Goal: Communication & Community: Answer question/provide support

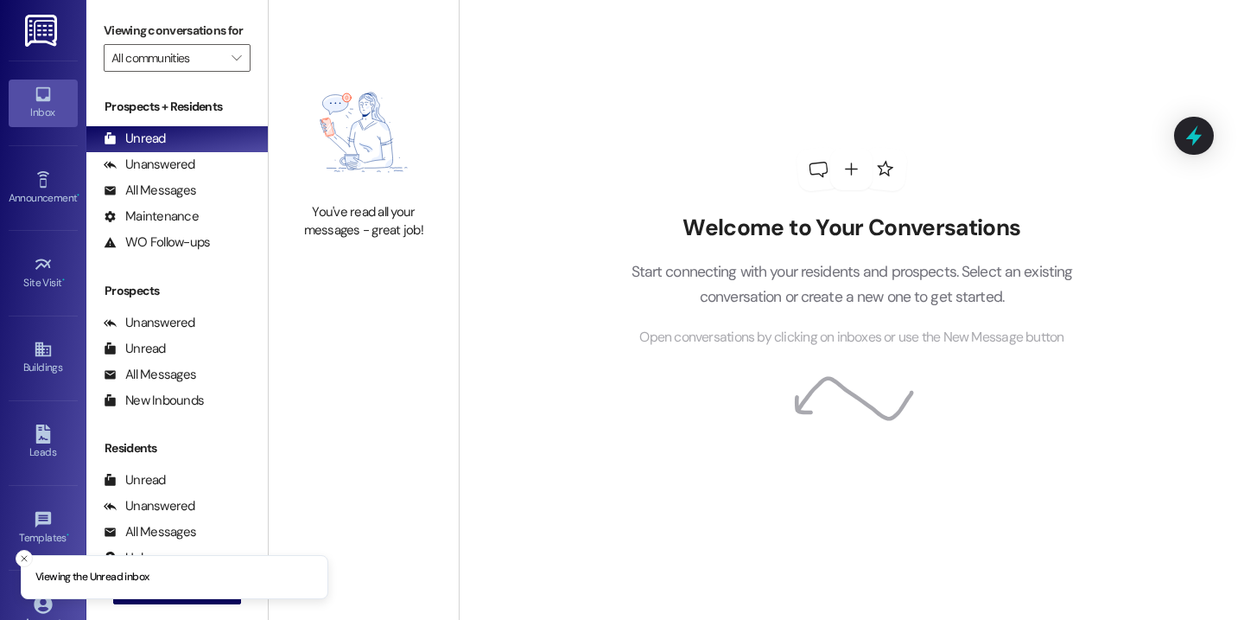
drag, startPoint x: 316, startPoint y: 150, endPoint x: 307, endPoint y: 146, distance: 10.4
click at [316, 150] on img at bounding box center [364, 132] width 152 height 124
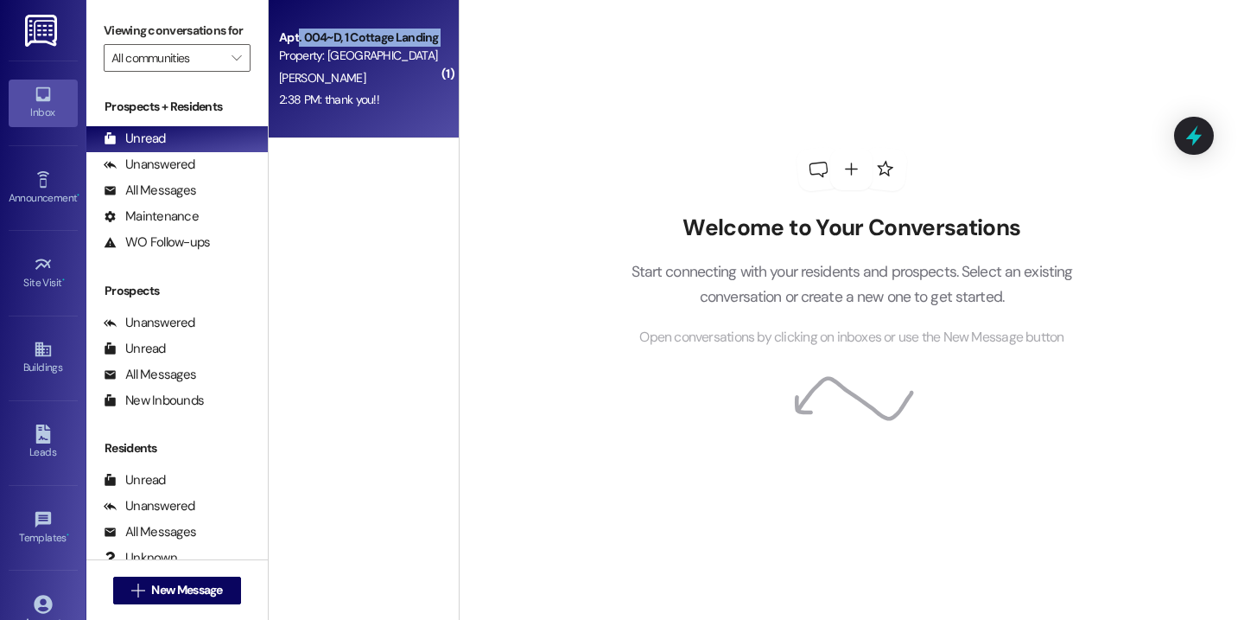
click at [290, 46] on div "Apt. 004~D, 1 Cottage Landing Properties LLC Property: [GEOGRAPHIC_DATA] [GEOGR…" at bounding box center [358, 47] width 163 height 41
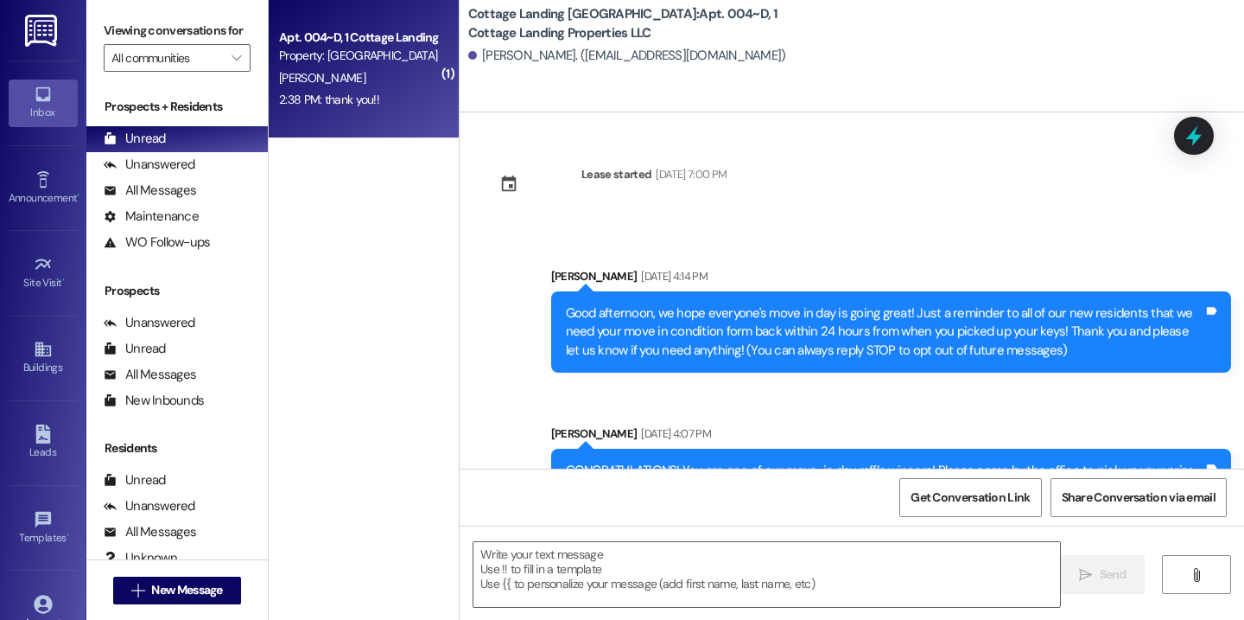
scroll to position [1969, 0]
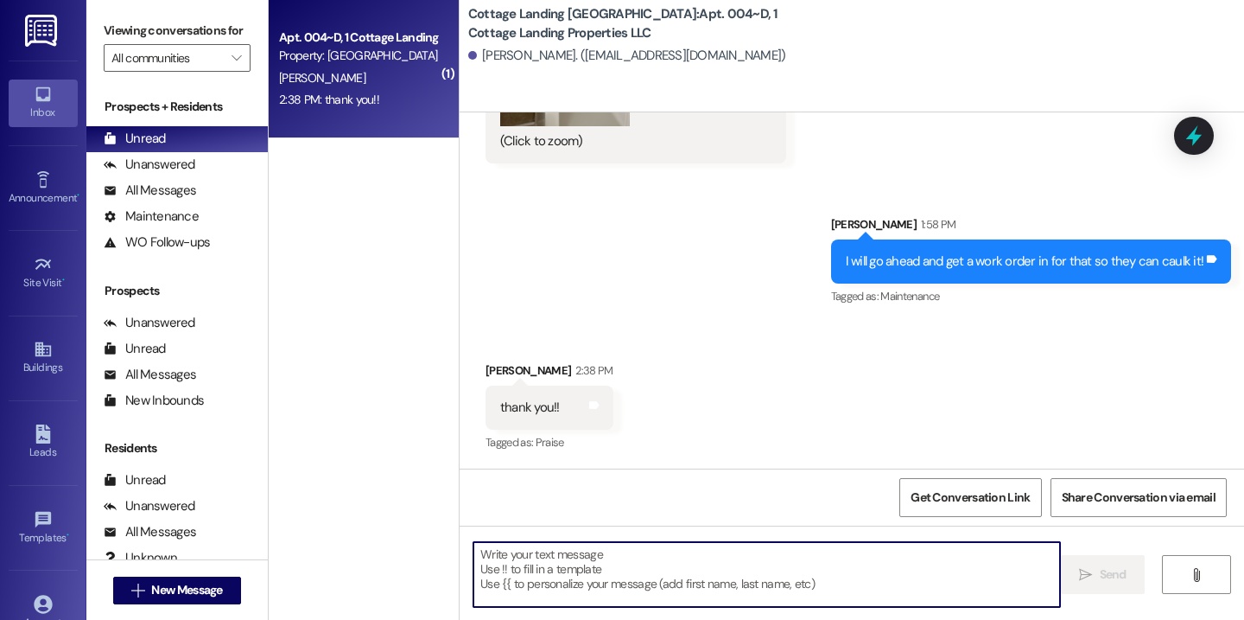
click at [562, 589] on textarea at bounding box center [767, 574] width 587 height 65
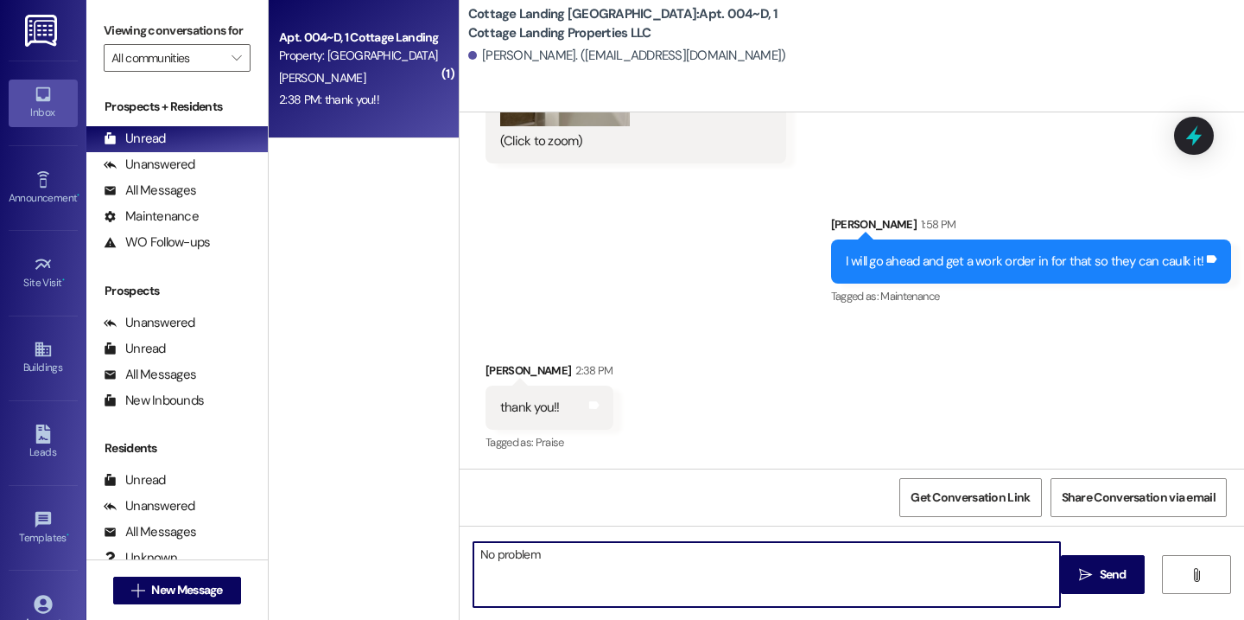
type textarea "No problem!"
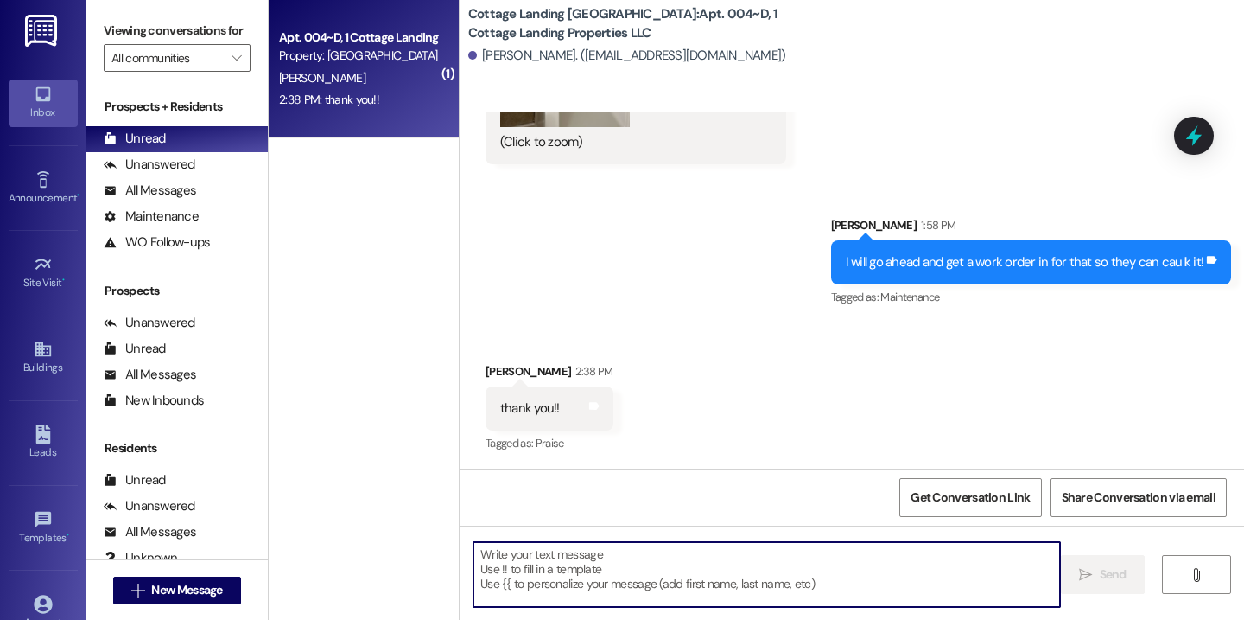
scroll to position [2090, 0]
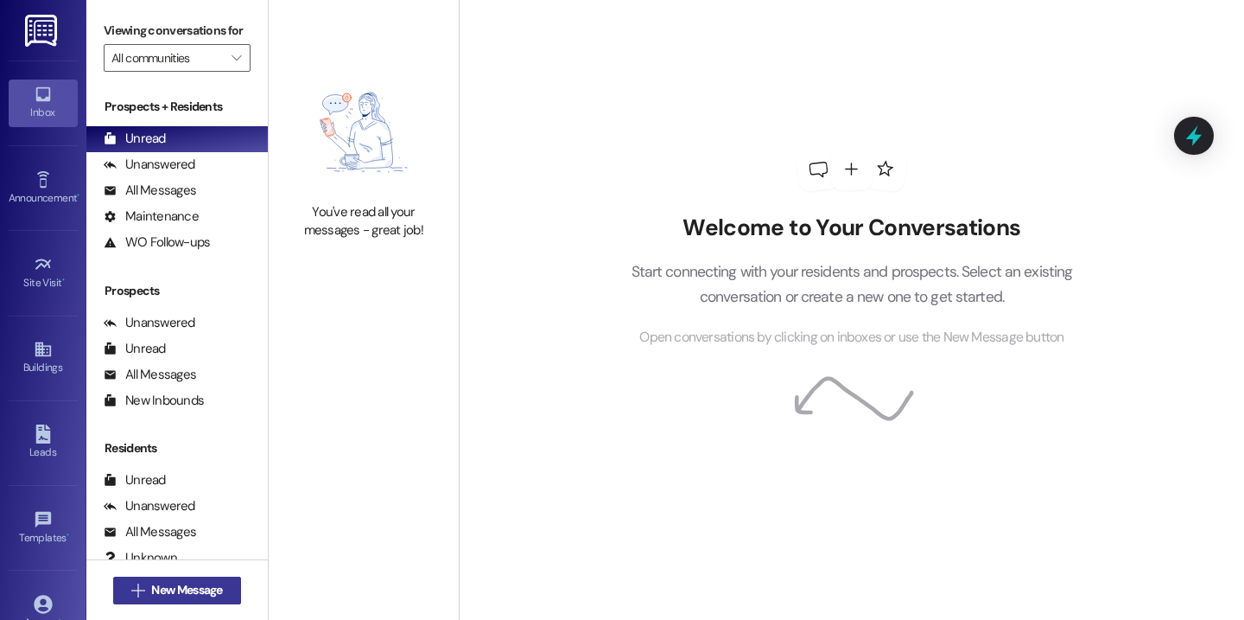
click at [159, 601] on button " New Message" at bounding box center [177, 590] width 128 height 28
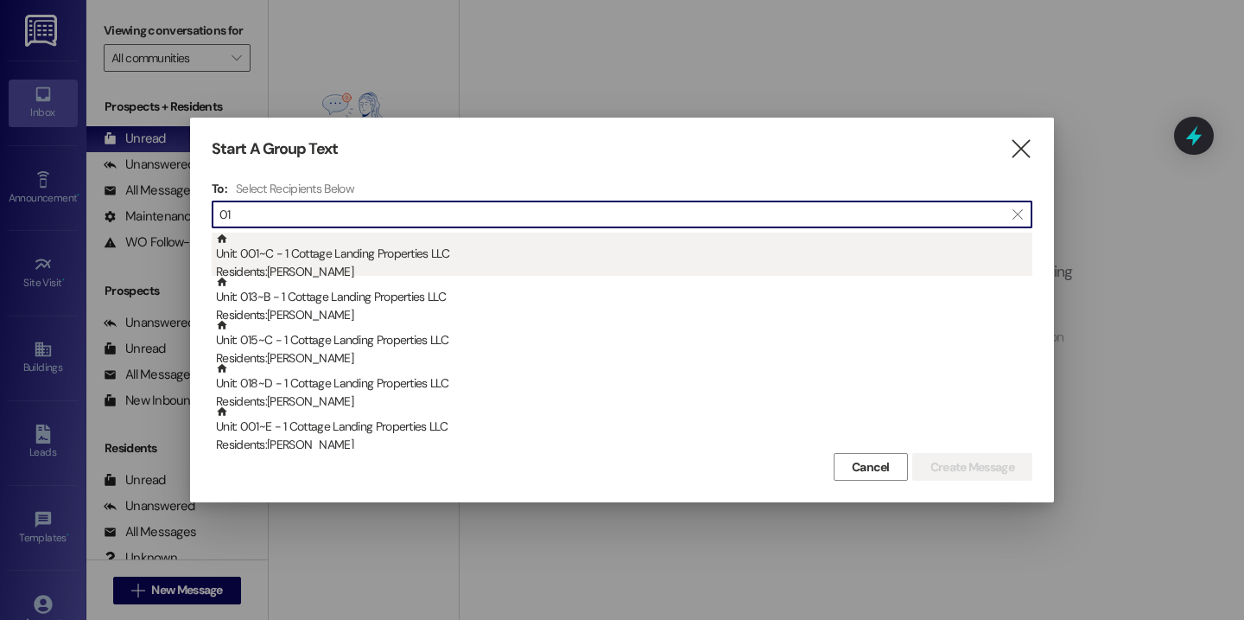
type input "01"
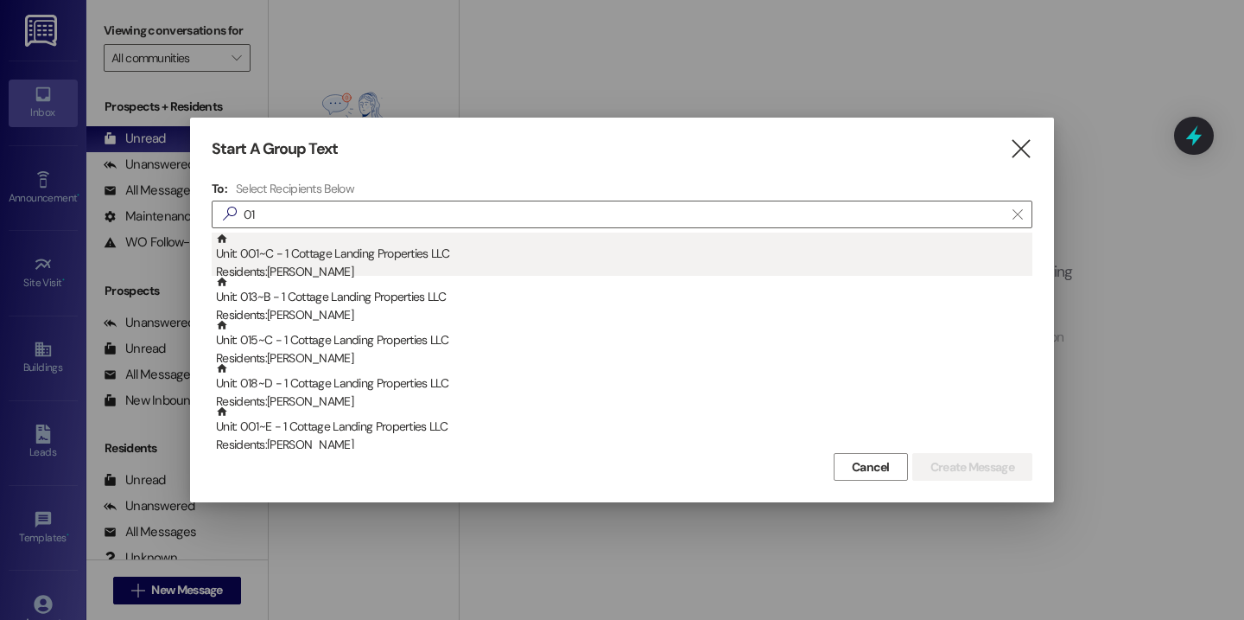
click at [295, 258] on div "Unit: 001~C - 1 Cottage Landing Properties LLC Residents: Maura Calahan" at bounding box center [624, 256] width 817 height 49
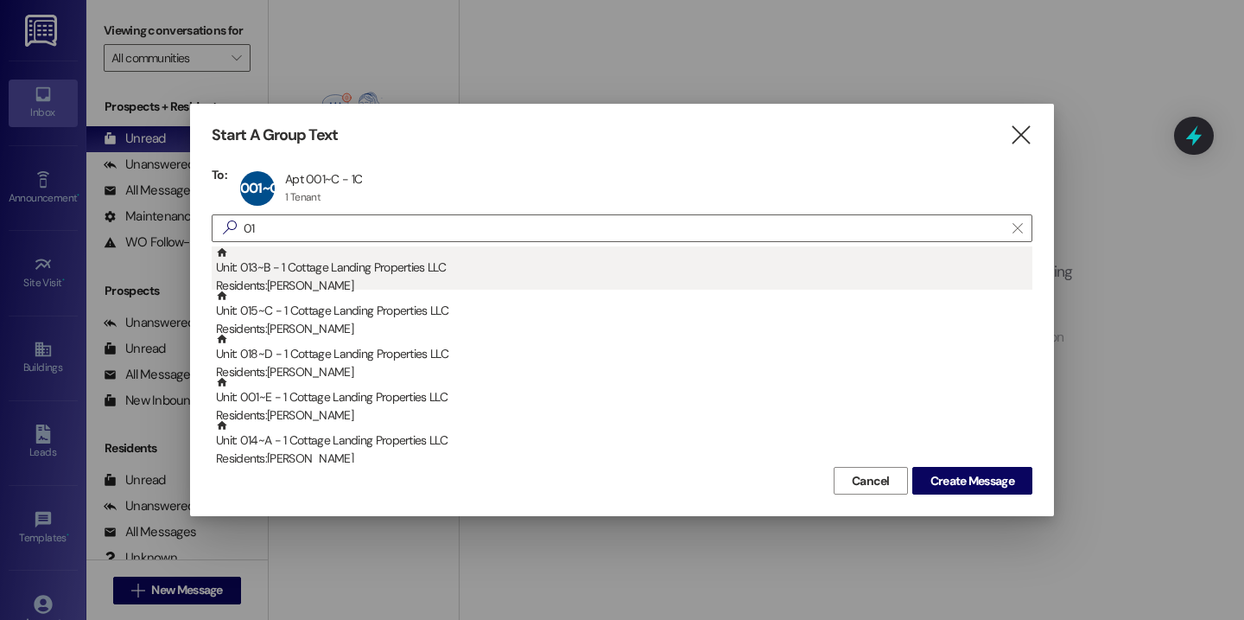
click at [295, 264] on div "Unit: 013~B - 1 Cottage Landing Properties LLC Residents: Brennan Barnes" at bounding box center [624, 270] width 817 height 49
click at [295, 264] on div "Unit: 015~C - 1 Cottage Landing Properties LLC Residents: Rebekah Hudson" at bounding box center [624, 270] width 817 height 49
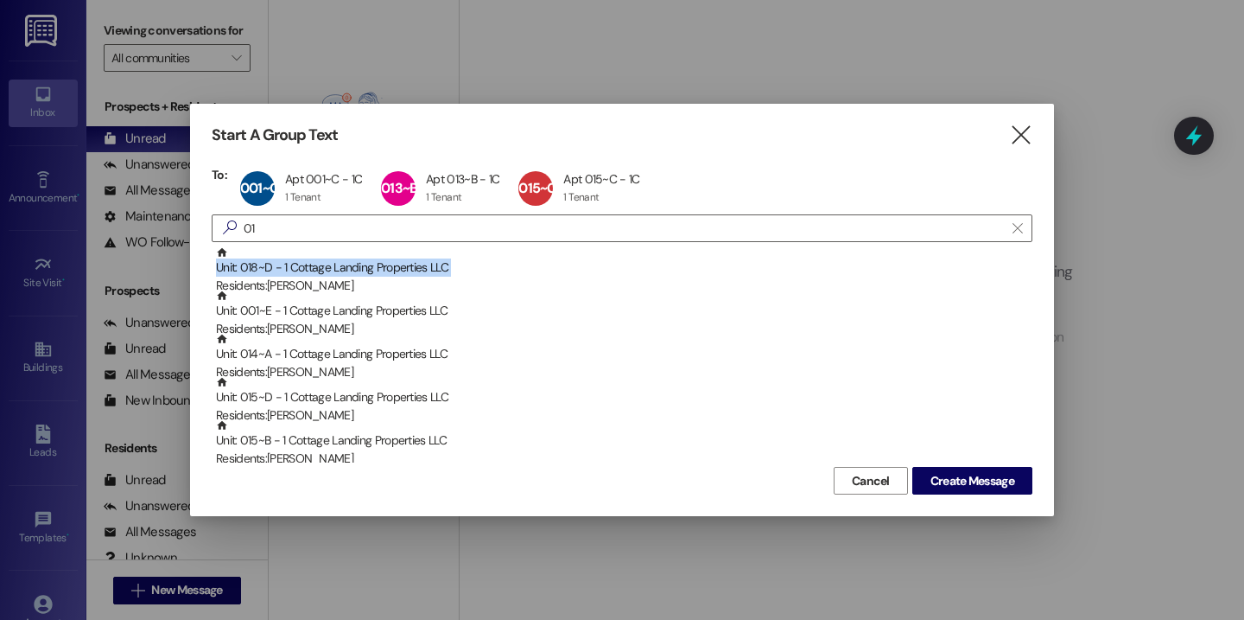
click at [295, 264] on div "Unit: 018~D - 1 Cottage Landing Properties LLC Residents: Maelin Crum" at bounding box center [624, 270] width 817 height 49
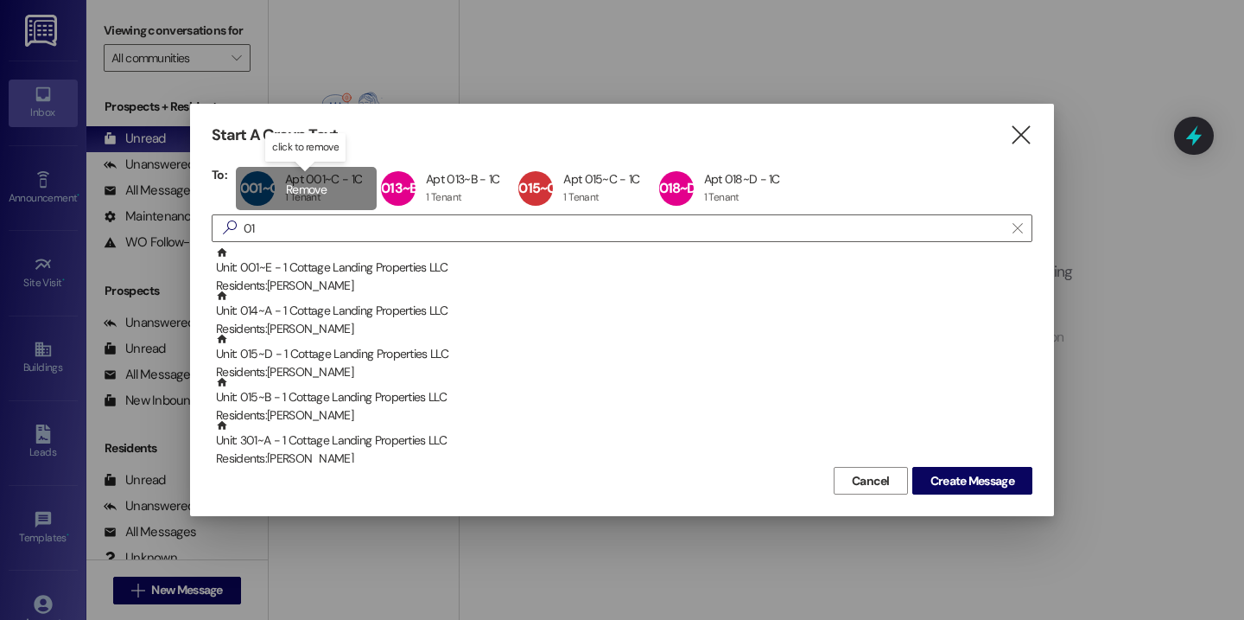
click at [308, 181] on div "001~C Apt 001~C - 1C Apt 001~C - 1C 1 Tenant 1 Tenant click to remove" at bounding box center [306, 188] width 141 height 43
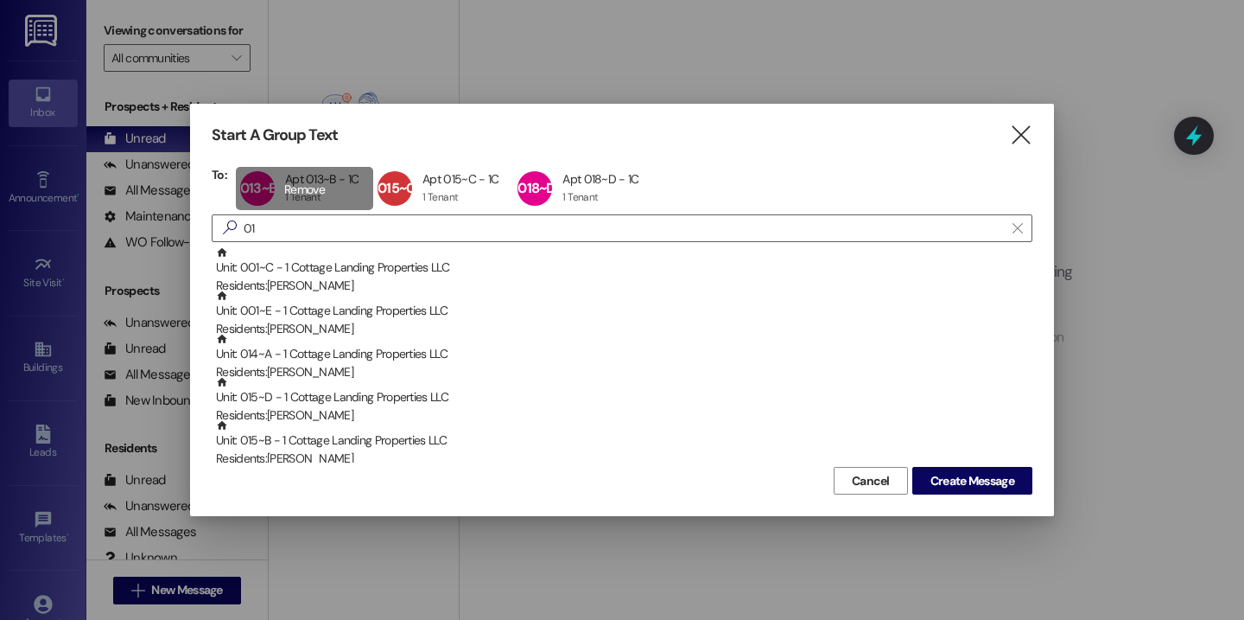
click at [308, 181] on div "013~B Apt 013~B - 1C Apt 013~B - 1C 1 Tenant 1 Tenant click to remove" at bounding box center [304, 188] width 137 height 43
click at [308, 181] on div "015~C Apt 015~C - 1C Apt 015~C - 1C 1 Tenant 1 Tenant click to remove" at bounding box center [306, 188] width 140 height 43
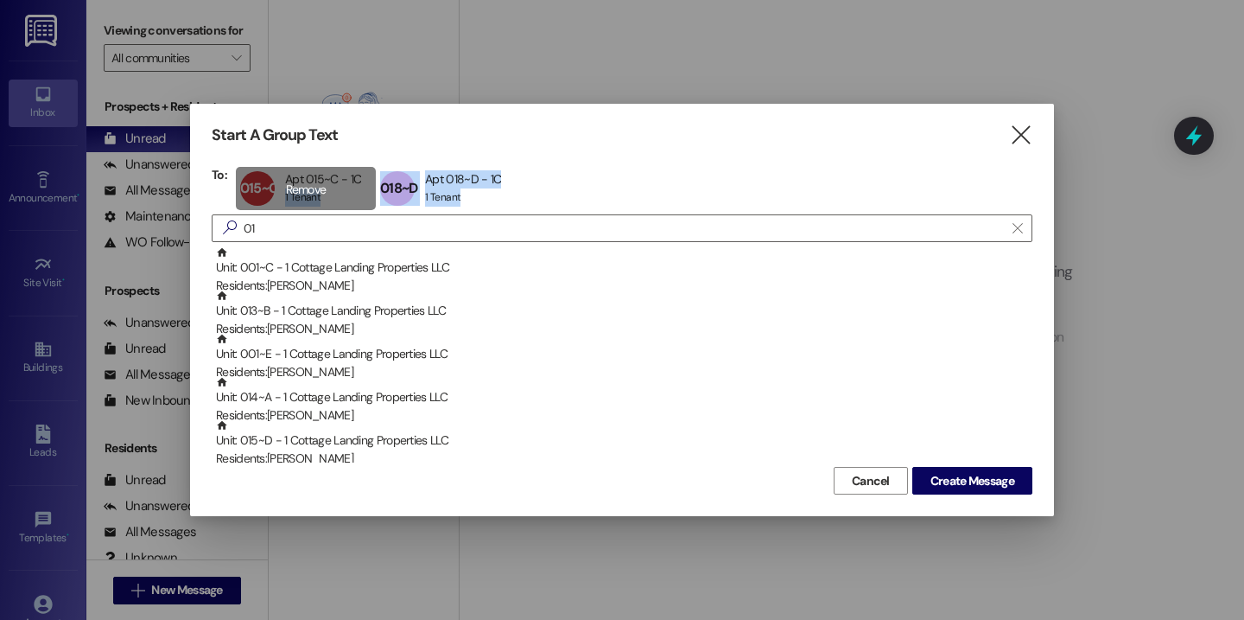
click at [308, 181] on div "015~C Apt 015~C - 1C Apt 015~C - 1C 1 Tenant 1 Tenant click to remove" at bounding box center [306, 188] width 140 height 43
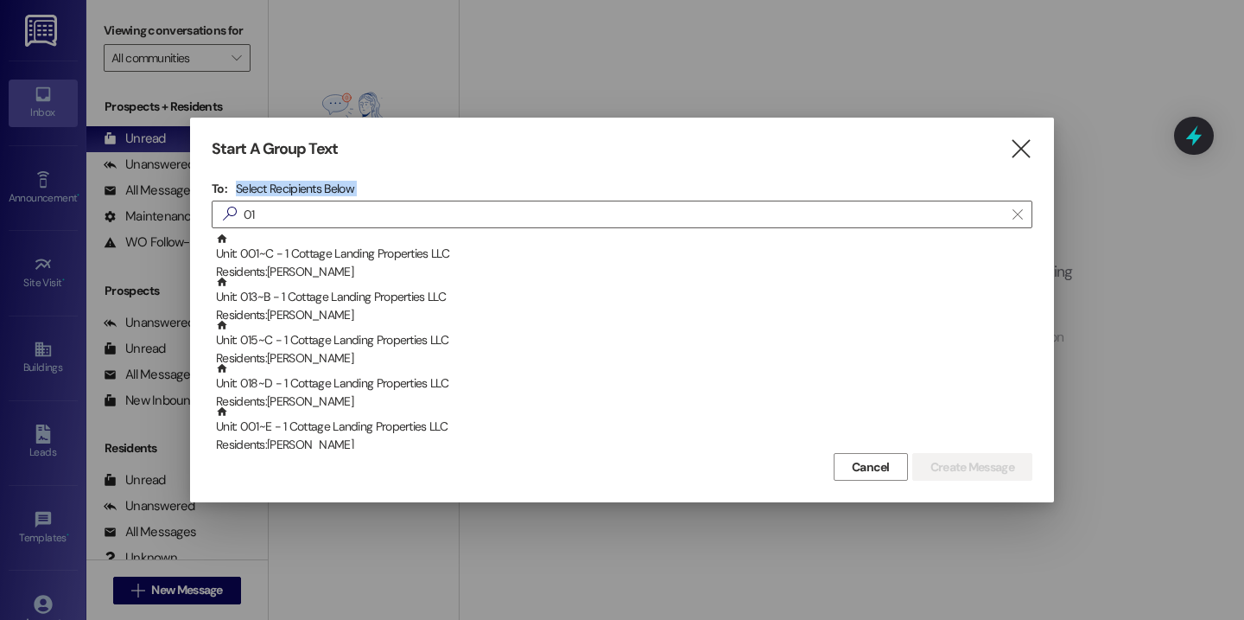
click at [308, 181] on h4 "Select Recipients Below" at bounding box center [295, 189] width 118 height 16
click at [441, 199] on div "To: Select Recipients Below  01  Unit: 001~C - 1 Cottage Landing Properties L…" at bounding box center [622, 315] width 821 height 268
click at [1021, 149] on icon "" at bounding box center [1020, 149] width 23 height 18
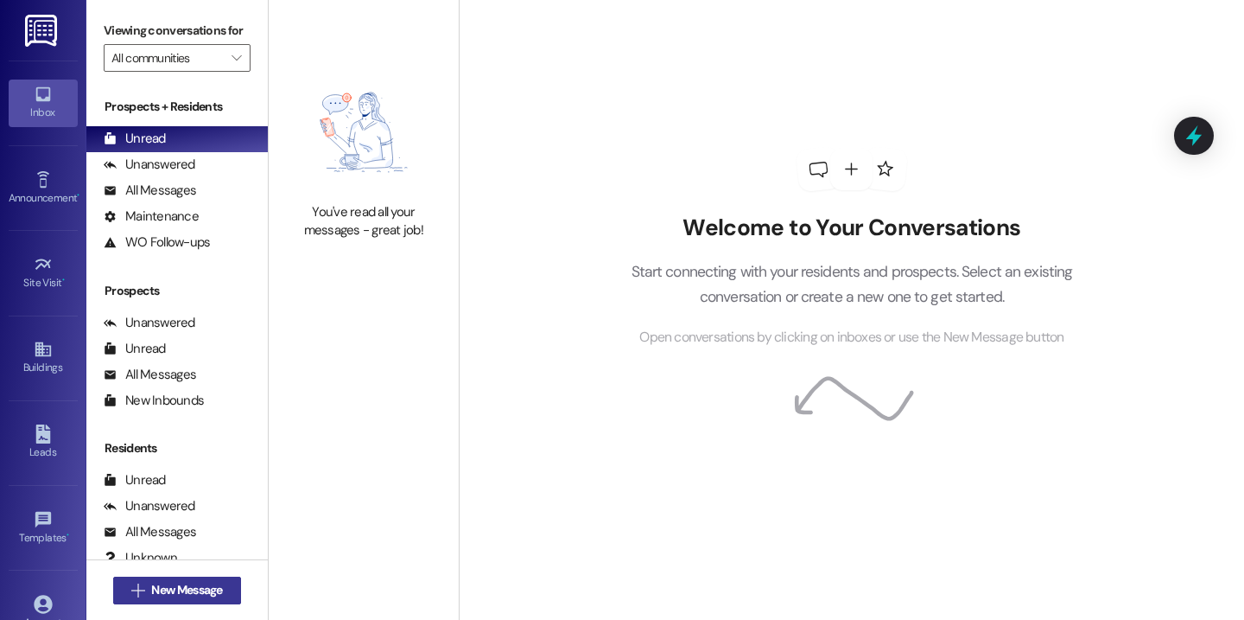
click at [196, 593] on span "New Message" at bounding box center [186, 590] width 71 height 18
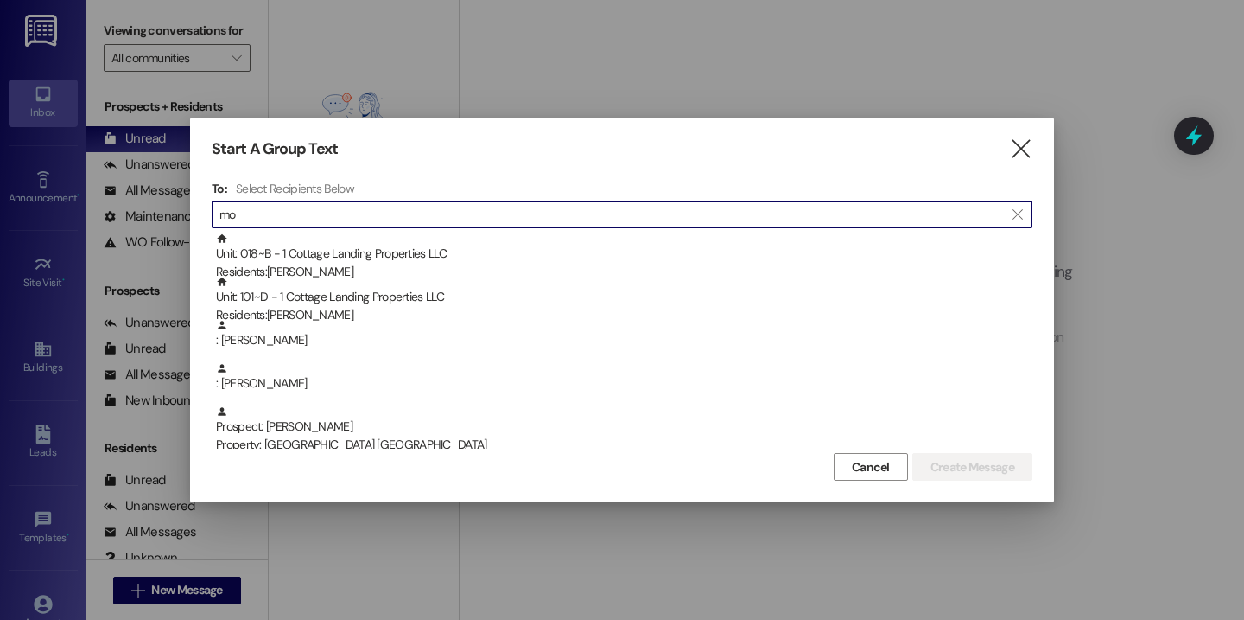
type input "m"
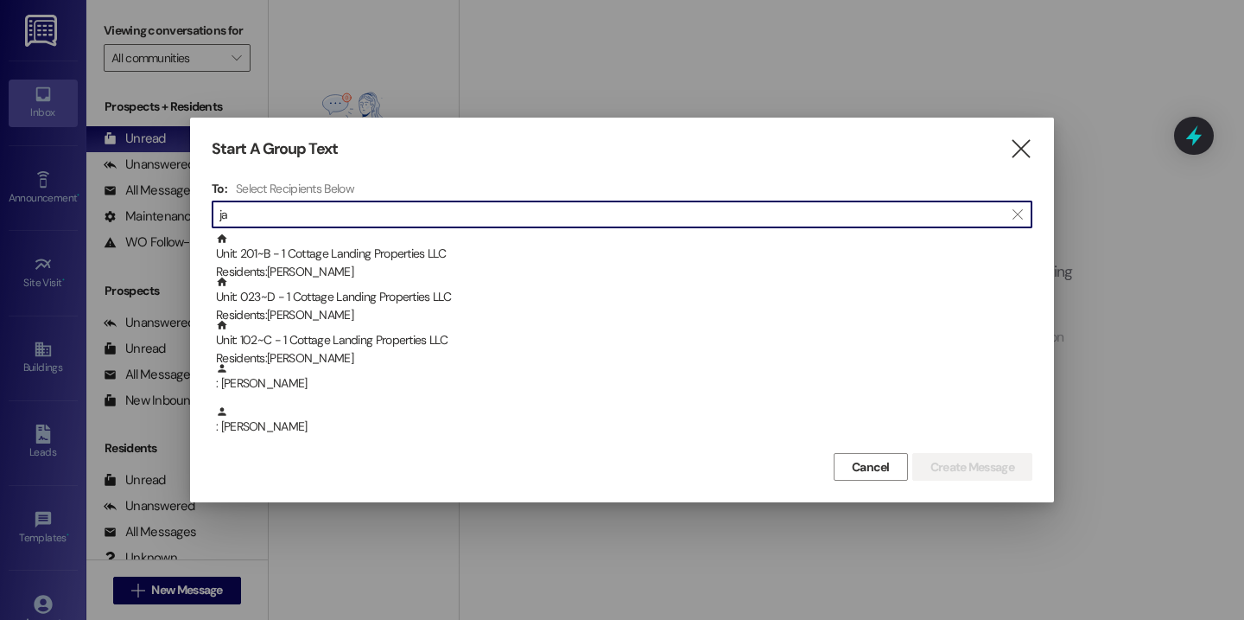
type input "j"
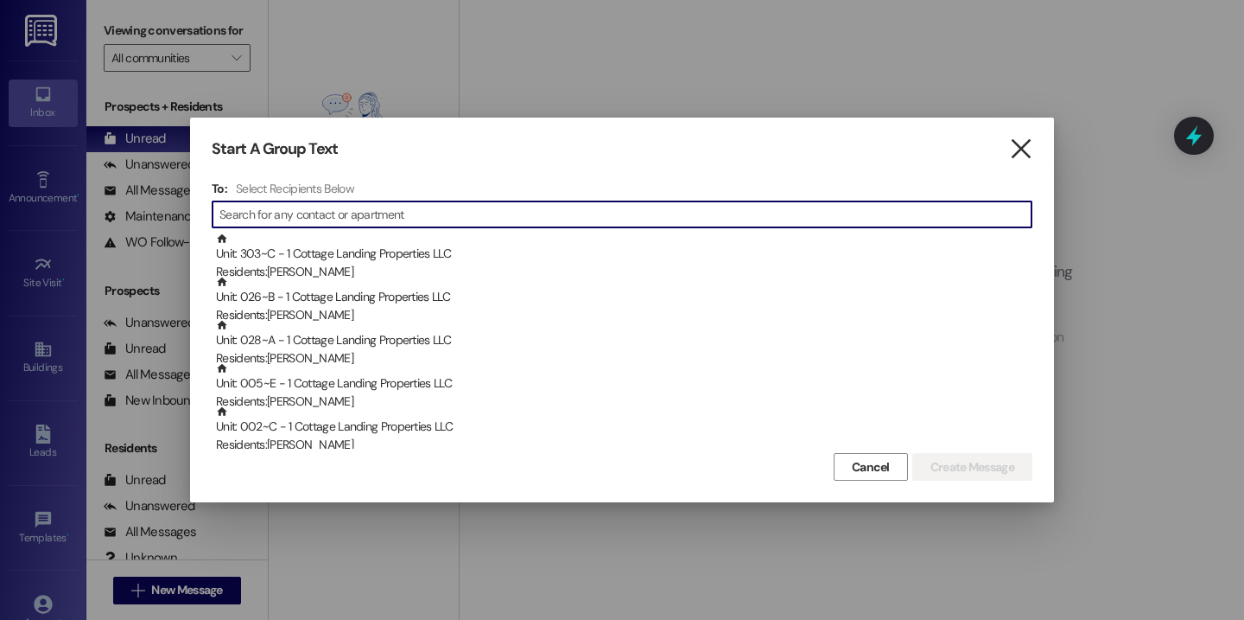
click at [1021, 148] on icon "" at bounding box center [1020, 149] width 23 height 18
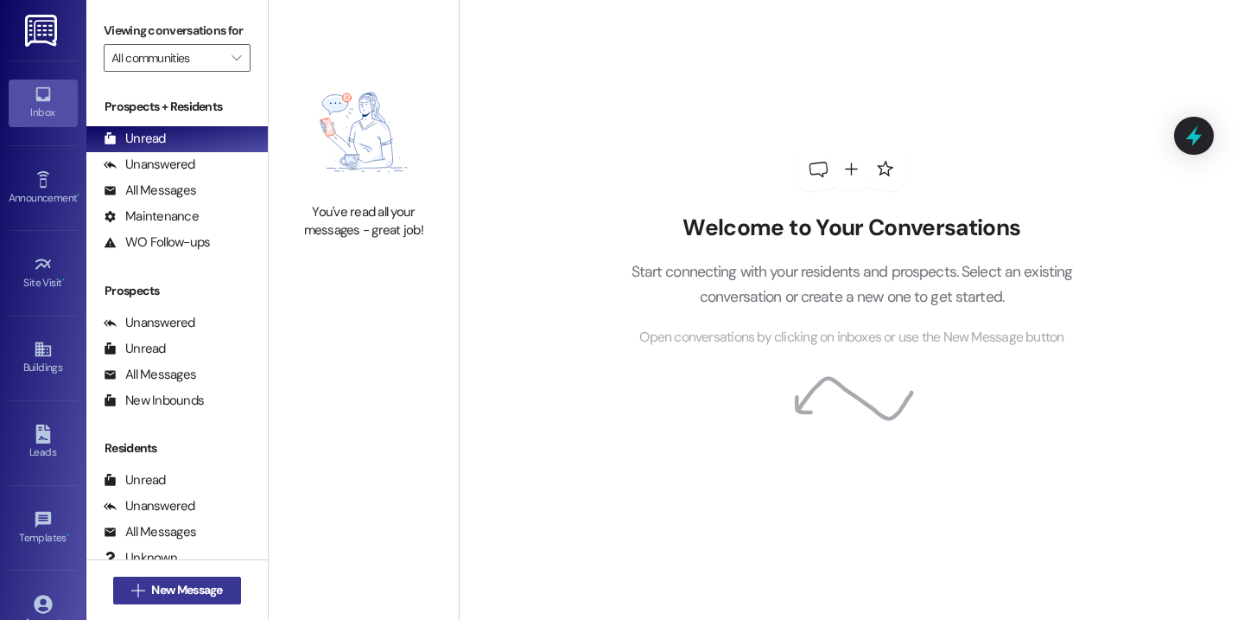
click at [173, 590] on span "New Message" at bounding box center [186, 590] width 71 height 18
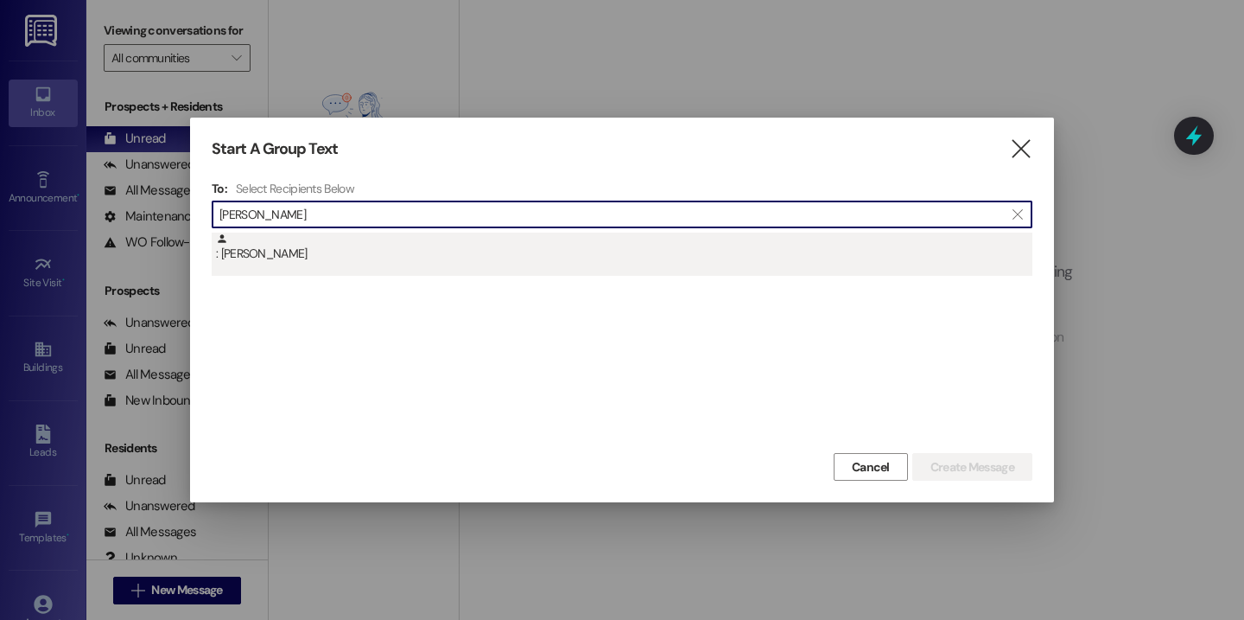
type input "jaci"
click at [399, 249] on div ": Jaci Daigle" at bounding box center [624, 247] width 817 height 30
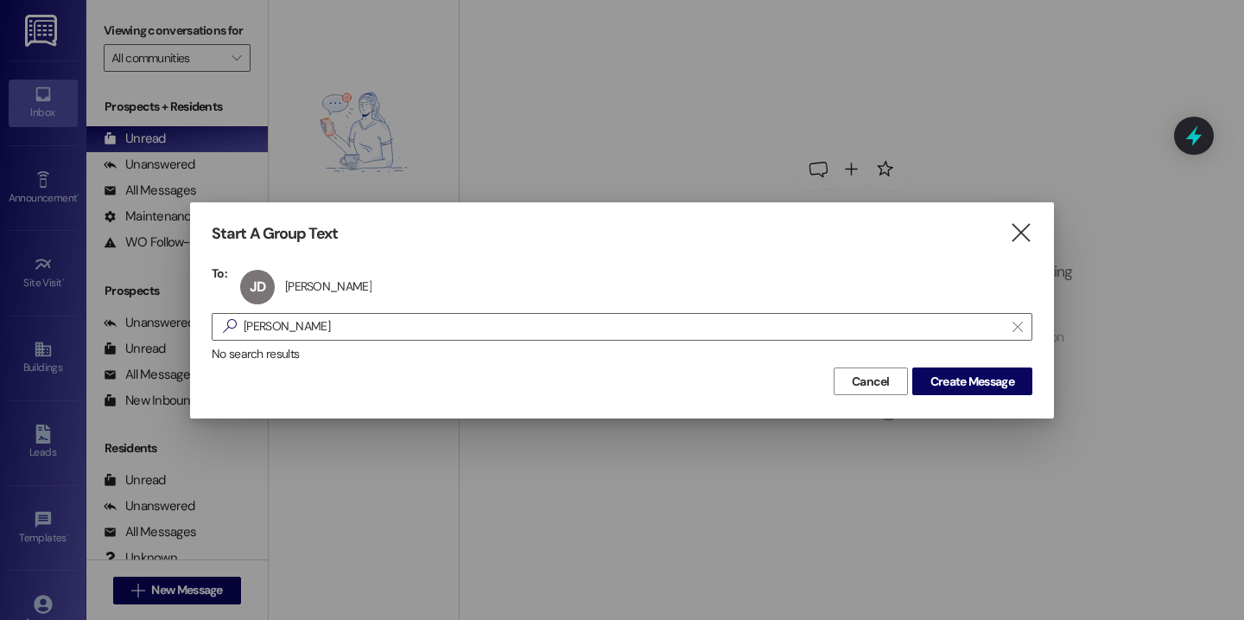
click at [990, 398] on div "Start A Group Text  To: JD Jaci Daigle Jaci Daigle click to remove  jaci  No…" at bounding box center [622, 309] width 864 height 215
click at [990, 390] on span "Create Message" at bounding box center [973, 381] width 84 height 18
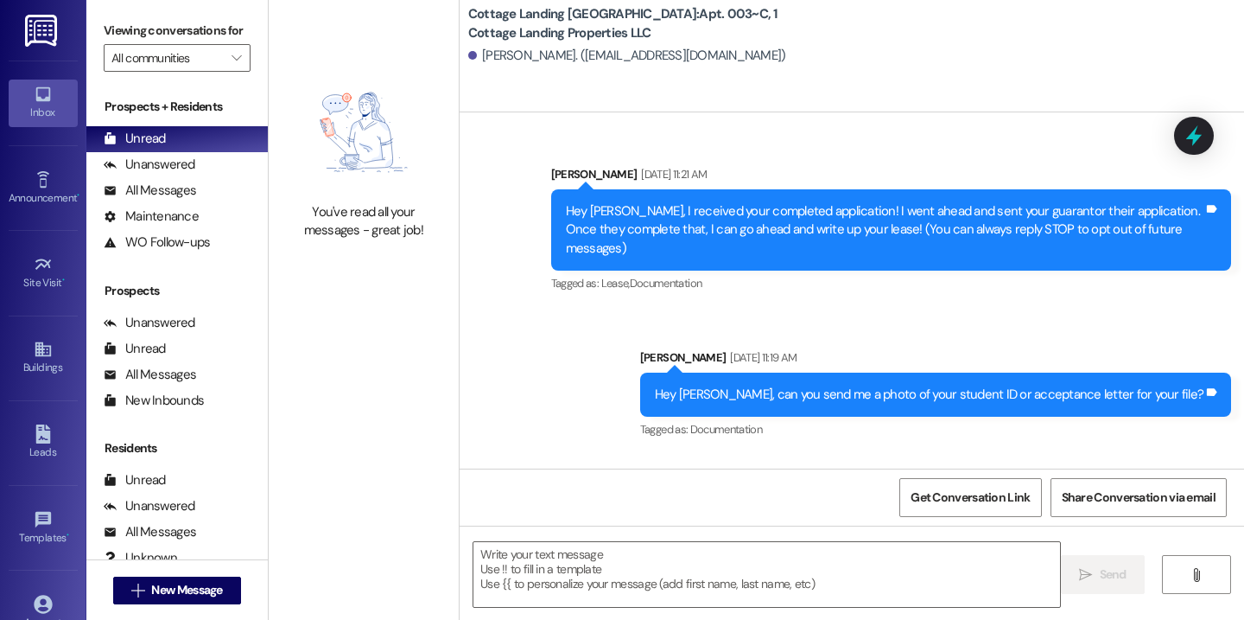
scroll to position [26635, 0]
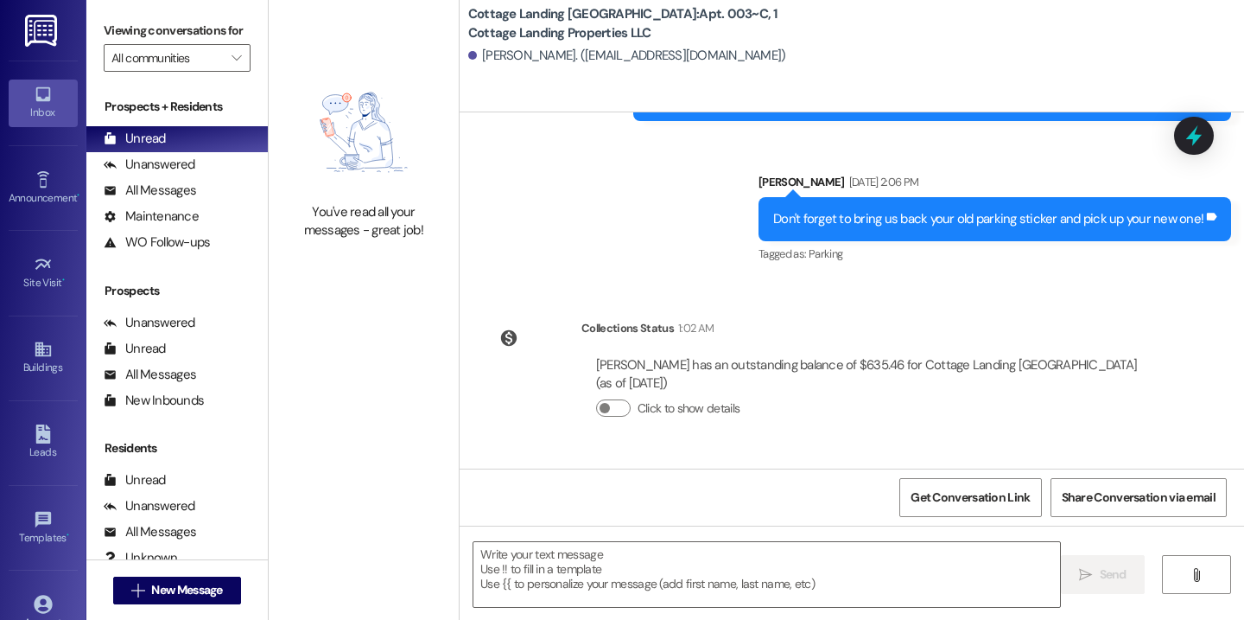
drag, startPoint x: 774, startPoint y: 430, endPoint x: 608, endPoint y: 395, distance: 169.5
click at [608, 533] on div "Hey Jaci! Go ahead and email Brittany with any questions or concerns you have r…" at bounding box center [885, 560] width 638 height 55
copy div "Go ahead and email Brittany with any questions or concerns you have regarding y…"
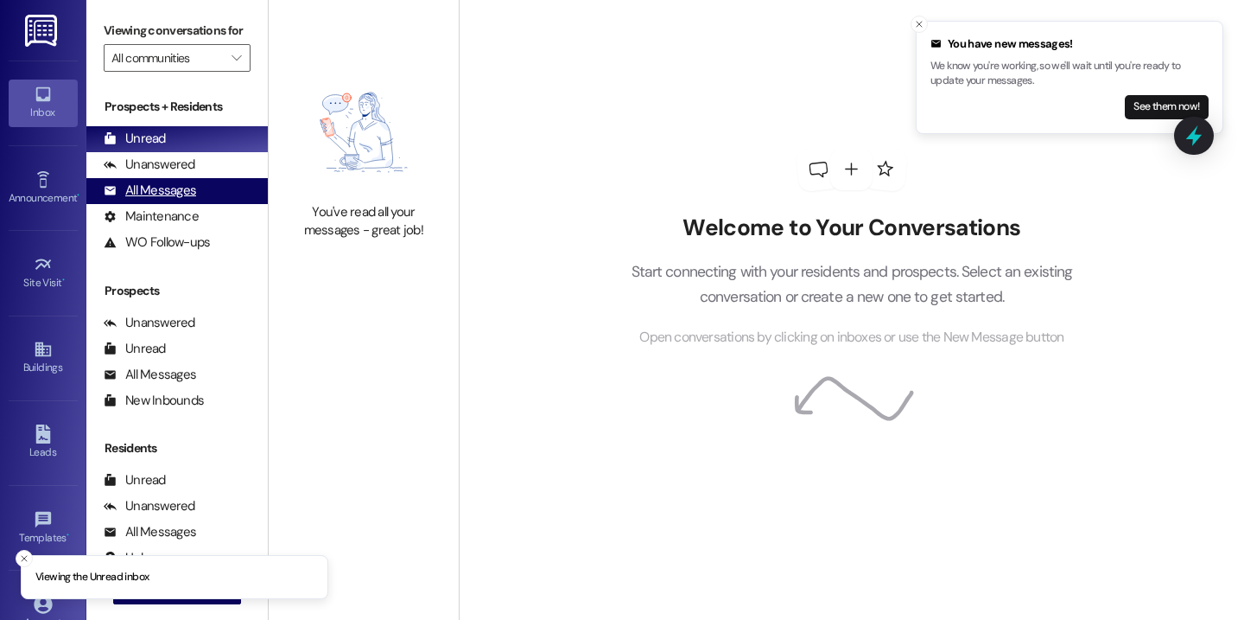
click at [206, 204] on div "All Messages (undefined)" at bounding box center [176, 191] width 181 height 26
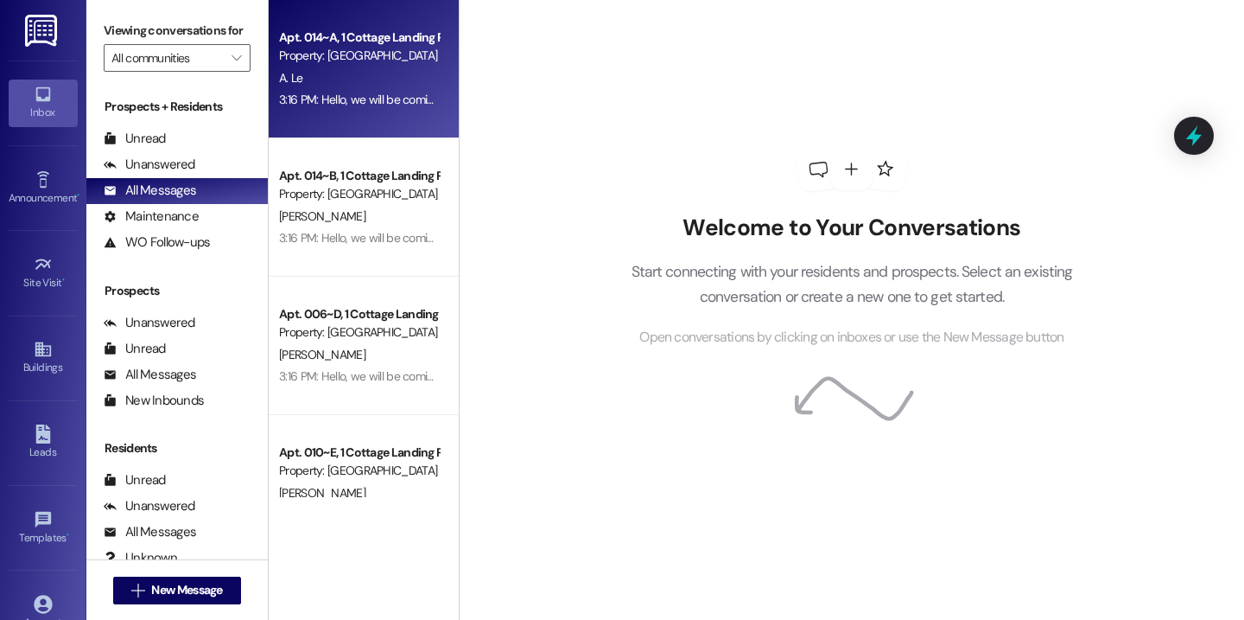
click at [290, 3] on div "Apt. 014~A, 1 Cottage Landing Properties LLC Property: Cottage Landing Lafayett…" at bounding box center [364, 69] width 190 height 138
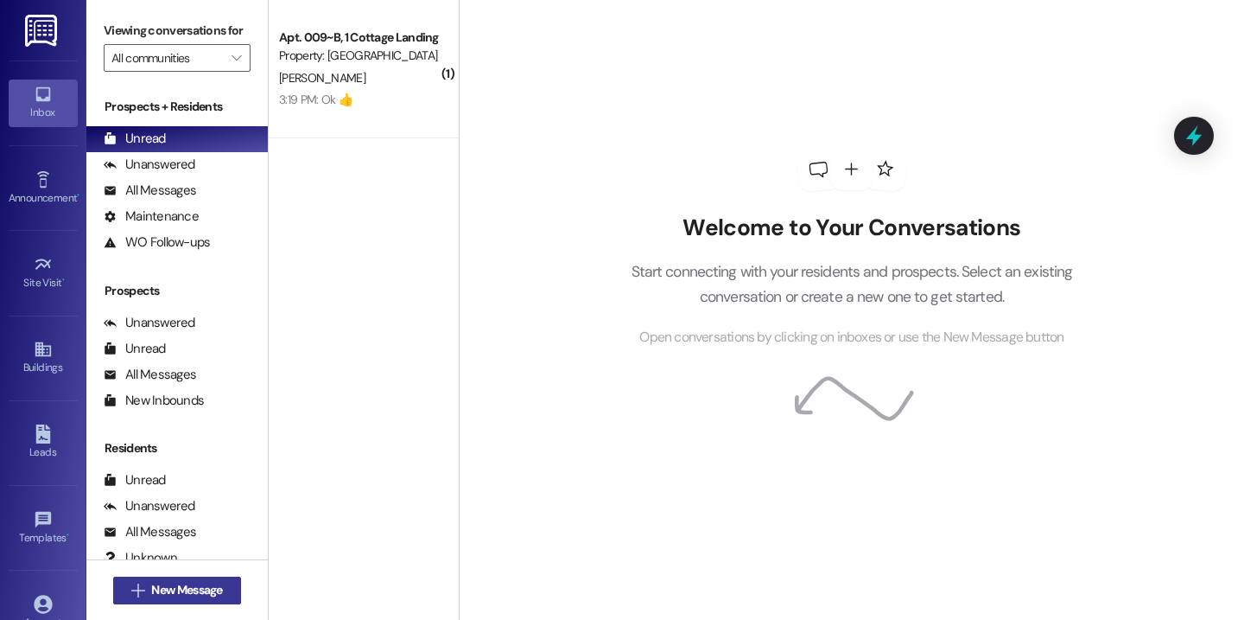
click at [218, 582] on span "New Message" at bounding box center [186, 590] width 71 height 18
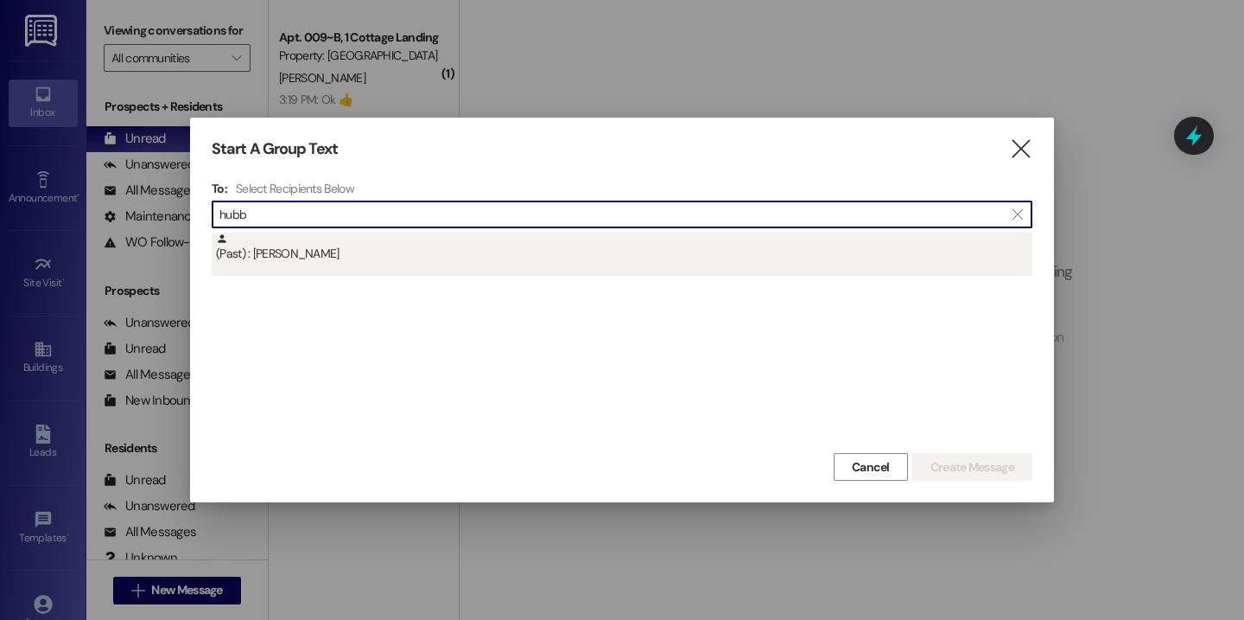
type input "hubb"
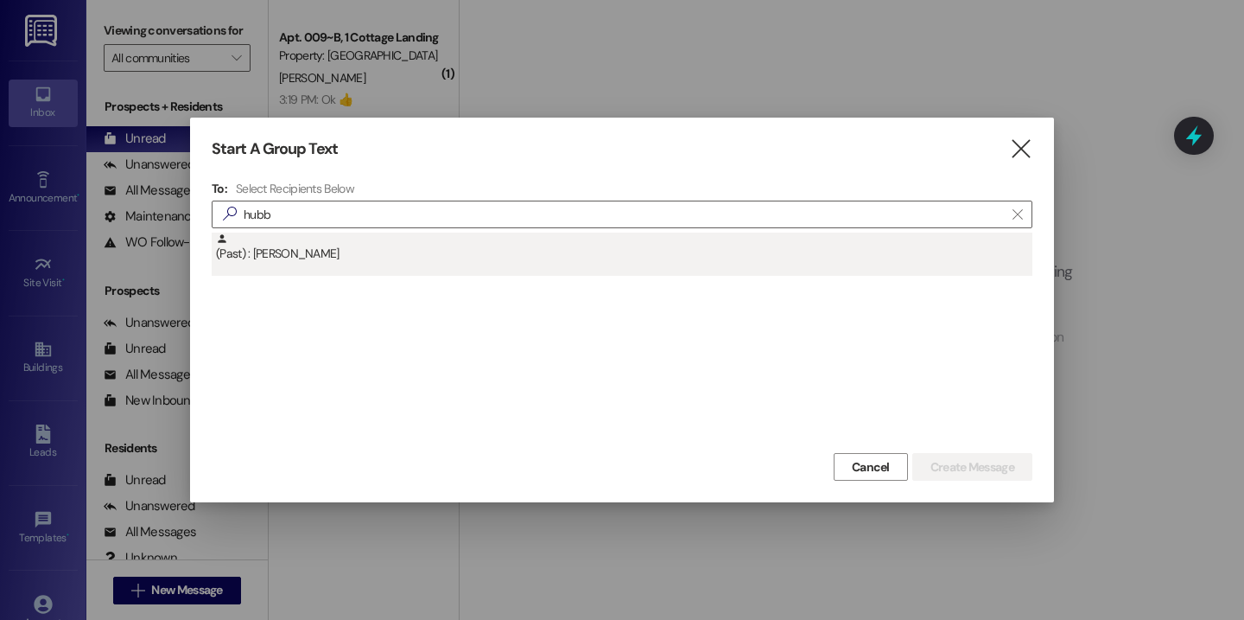
click at [376, 264] on div "(Past) : [PERSON_NAME]" at bounding box center [622, 253] width 821 height 43
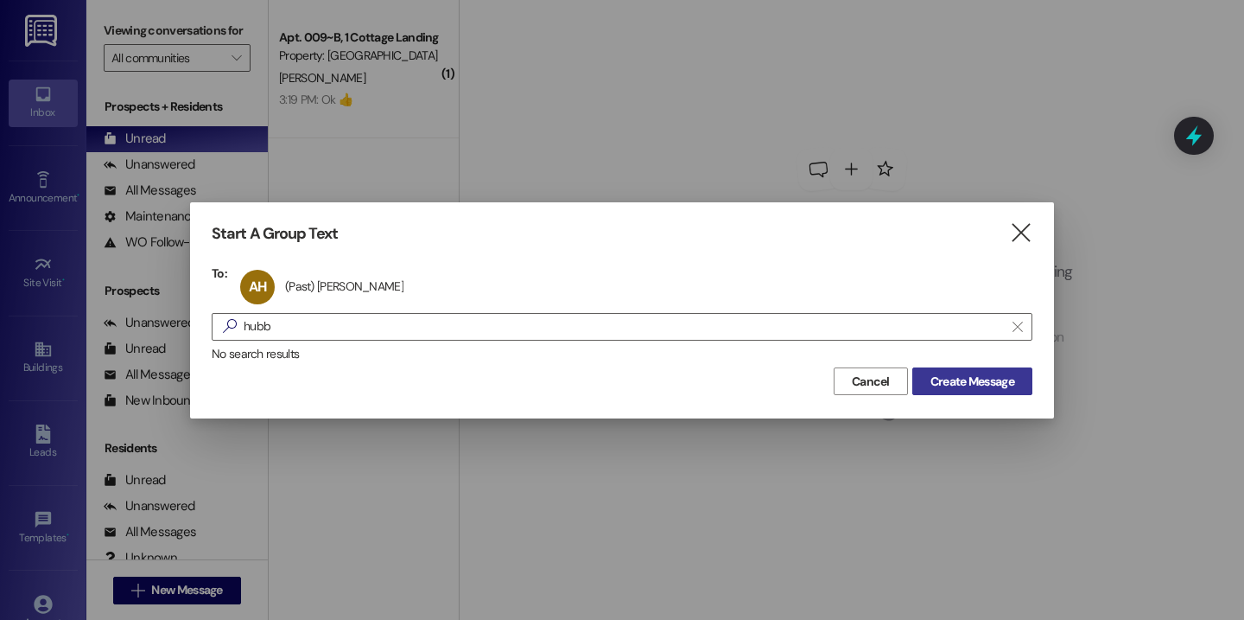
click at [954, 387] on span "Create Message" at bounding box center [973, 381] width 84 height 18
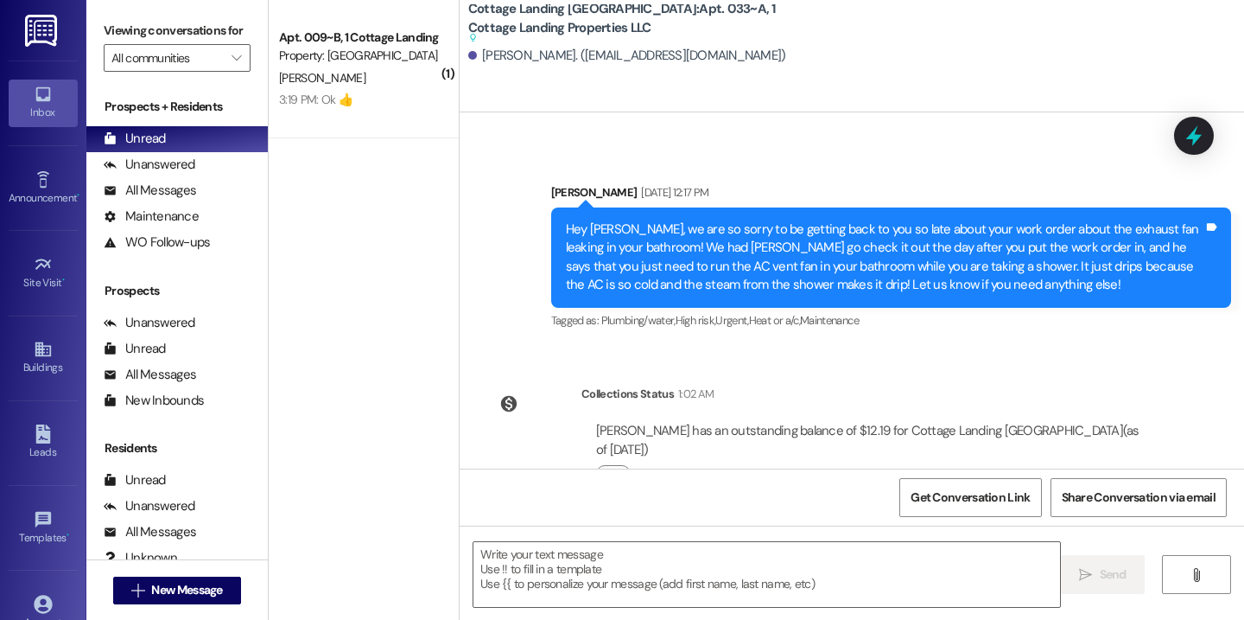
click at [570, 57] on div "Abby Hubbard. (abbylayn@gmail.com)" at bounding box center [627, 56] width 318 height 18
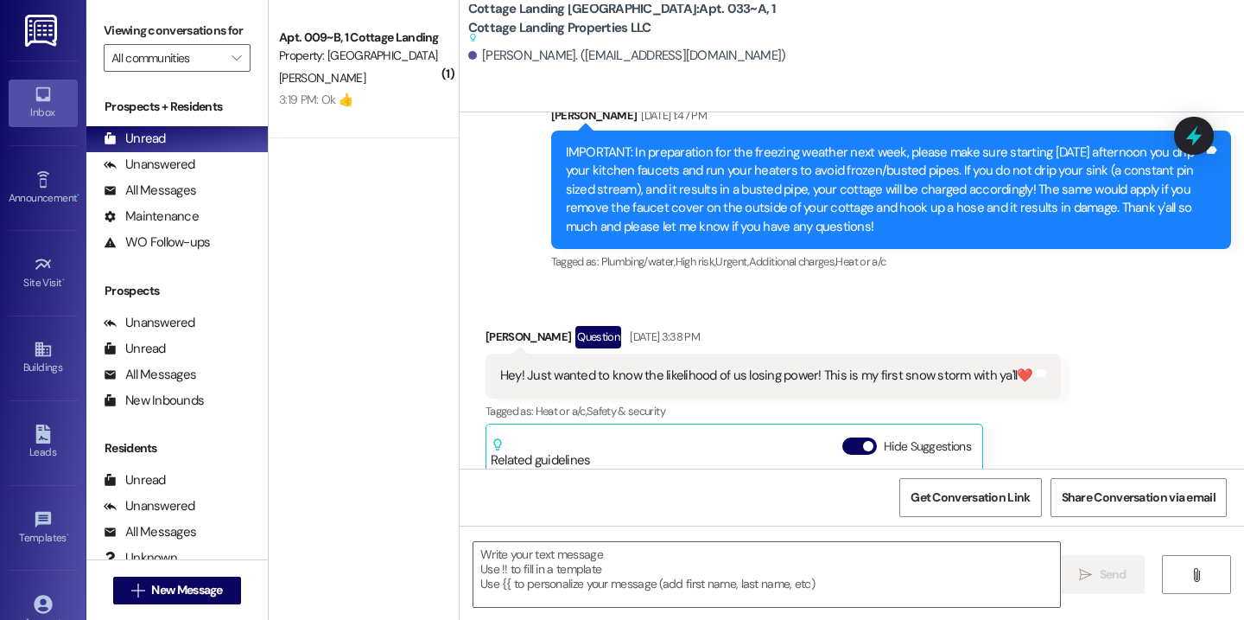
scroll to position [25159, 0]
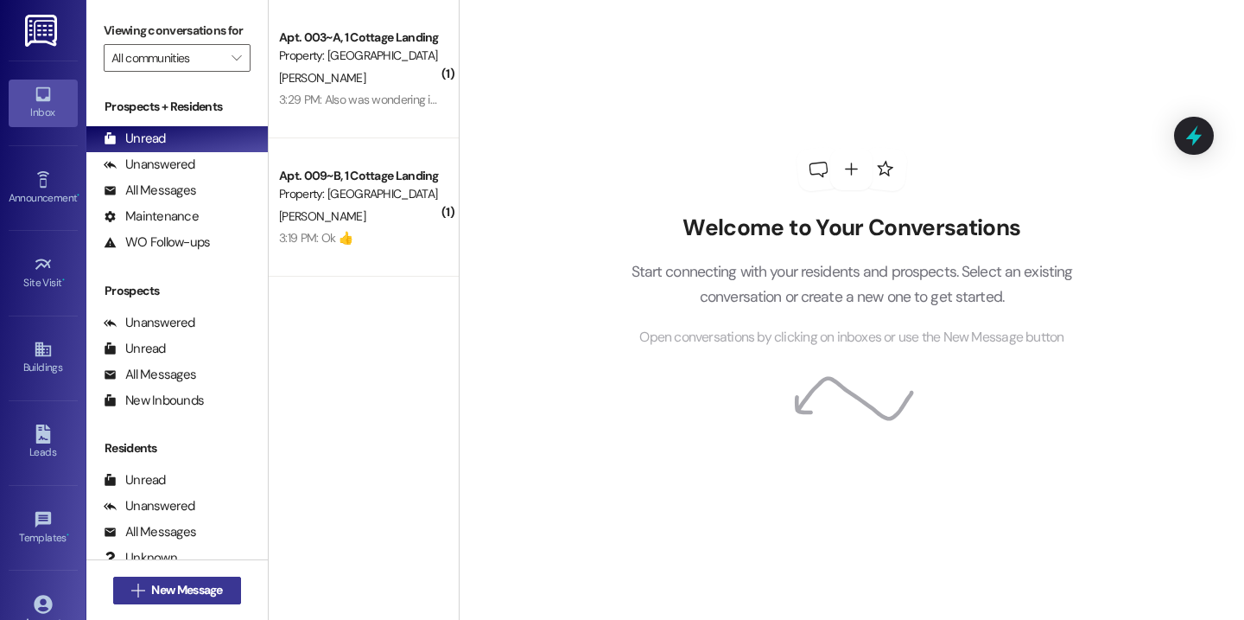
click at [226, 597] on button " New Message" at bounding box center [177, 590] width 128 height 28
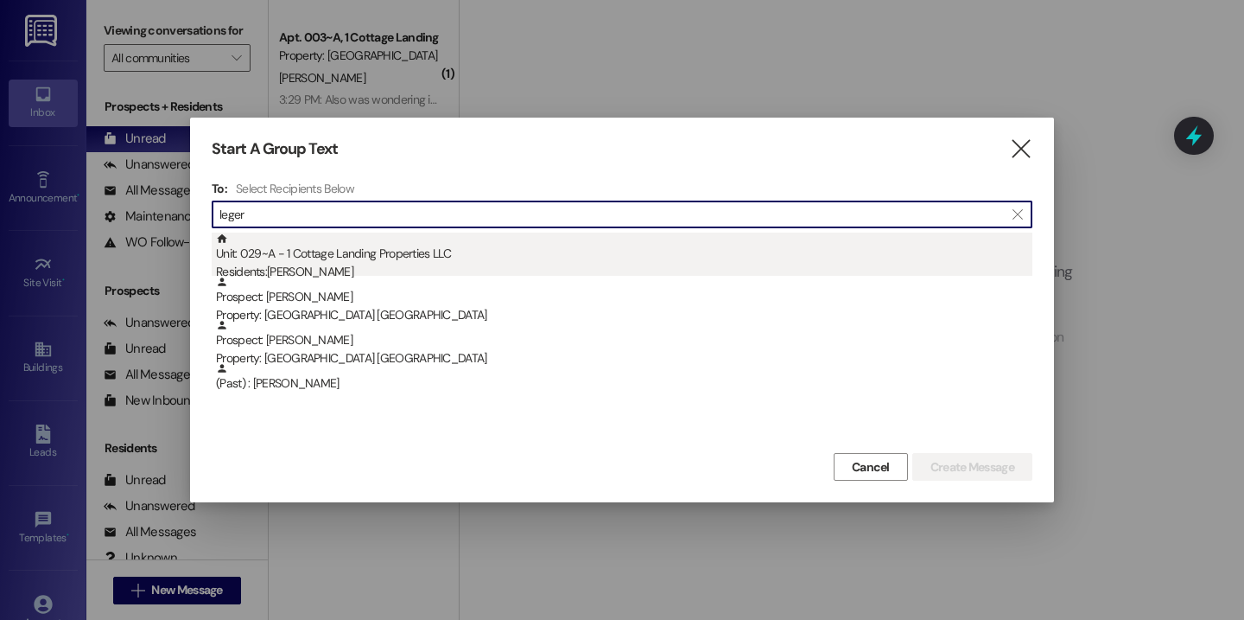
type input "leger"
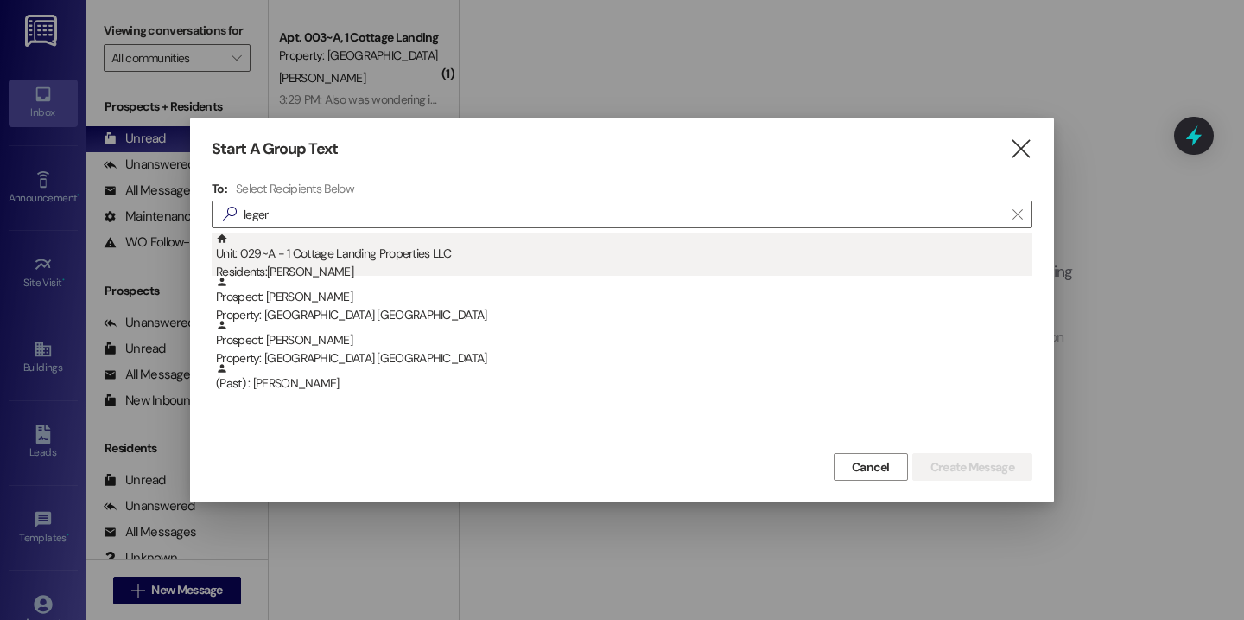
click at [372, 250] on div "Unit: 029~A - 1 Cottage Landing Properties LLC Residents: Hallie Leger" at bounding box center [624, 256] width 817 height 49
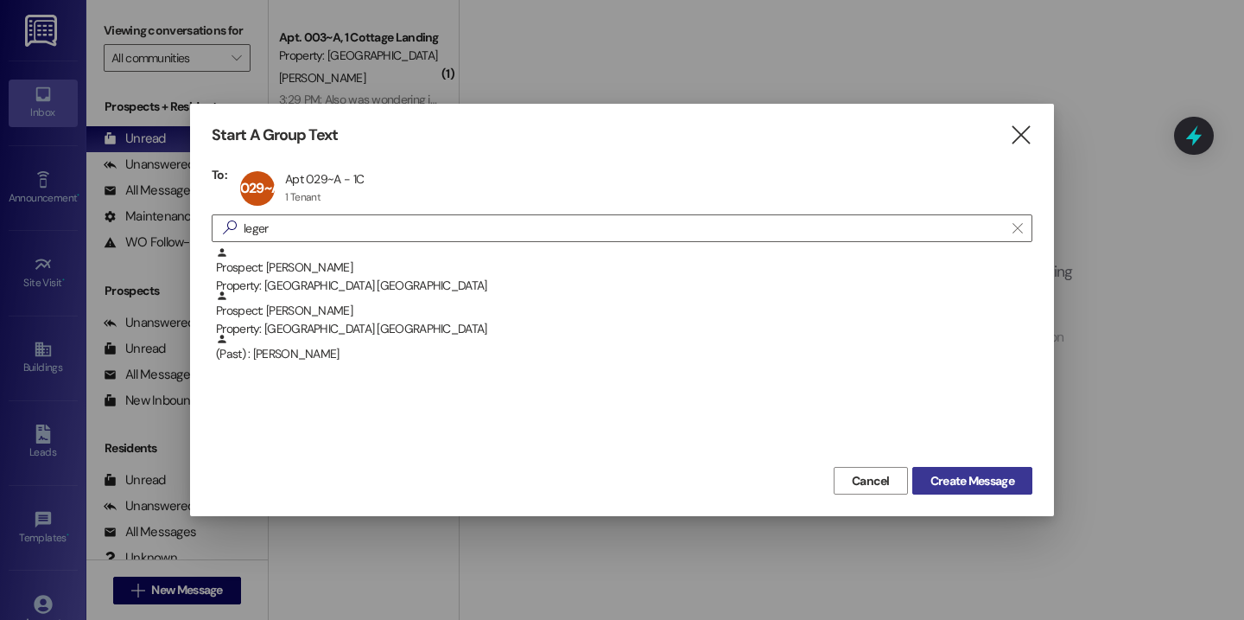
click at [951, 473] on span "Create Message" at bounding box center [973, 481] width 84 height 18
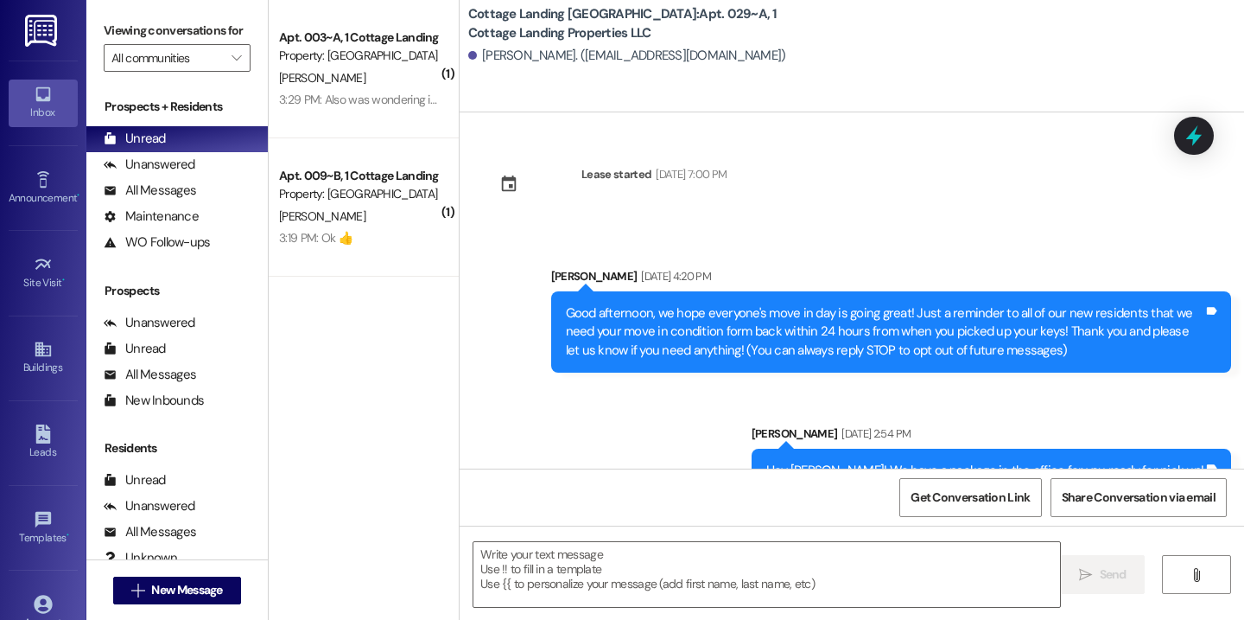
scroll to position [368, 0]
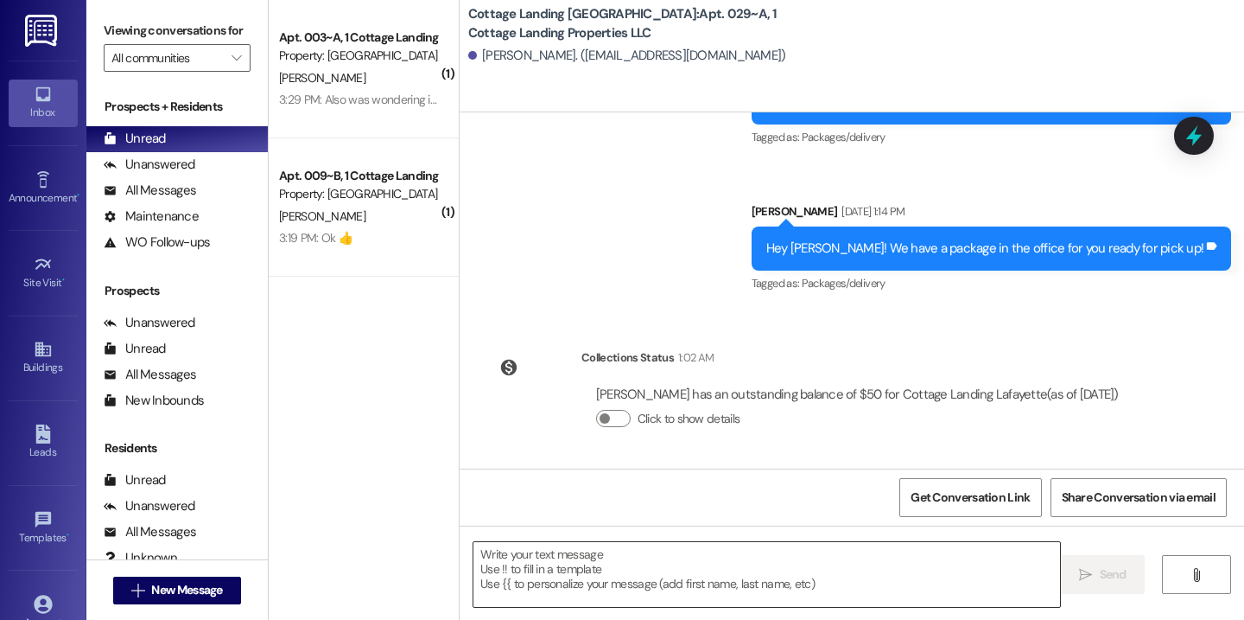
click at [595, 575] on textarea at bounding box center [767, 574] width 587 height 65
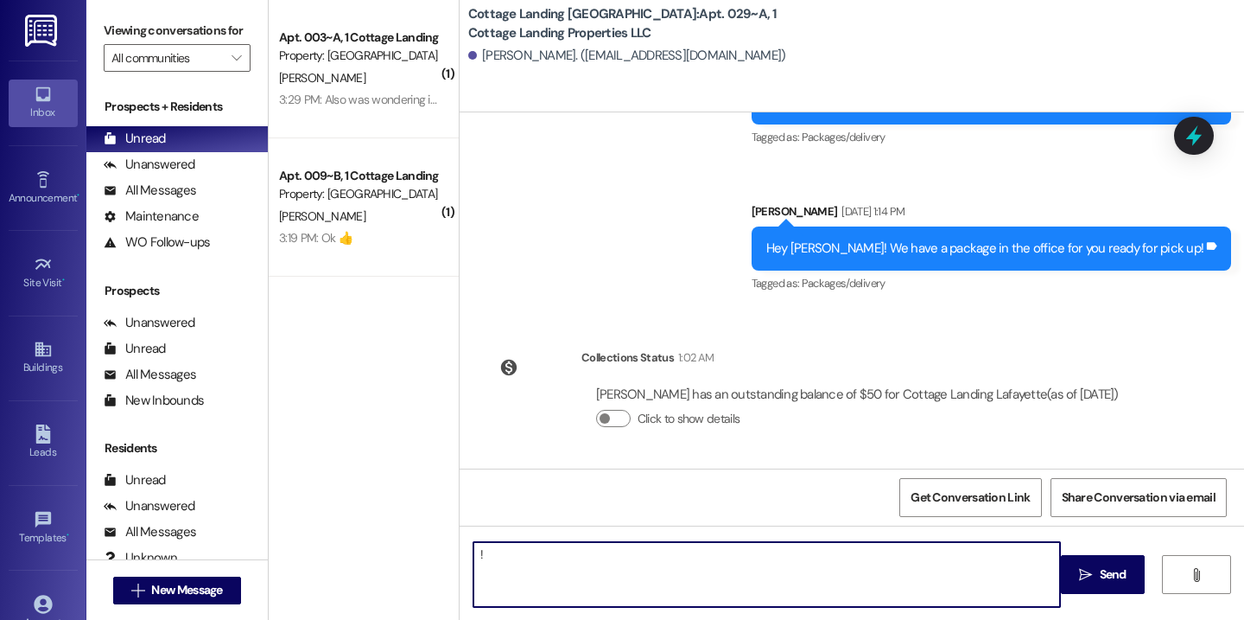
type textarea "!!"
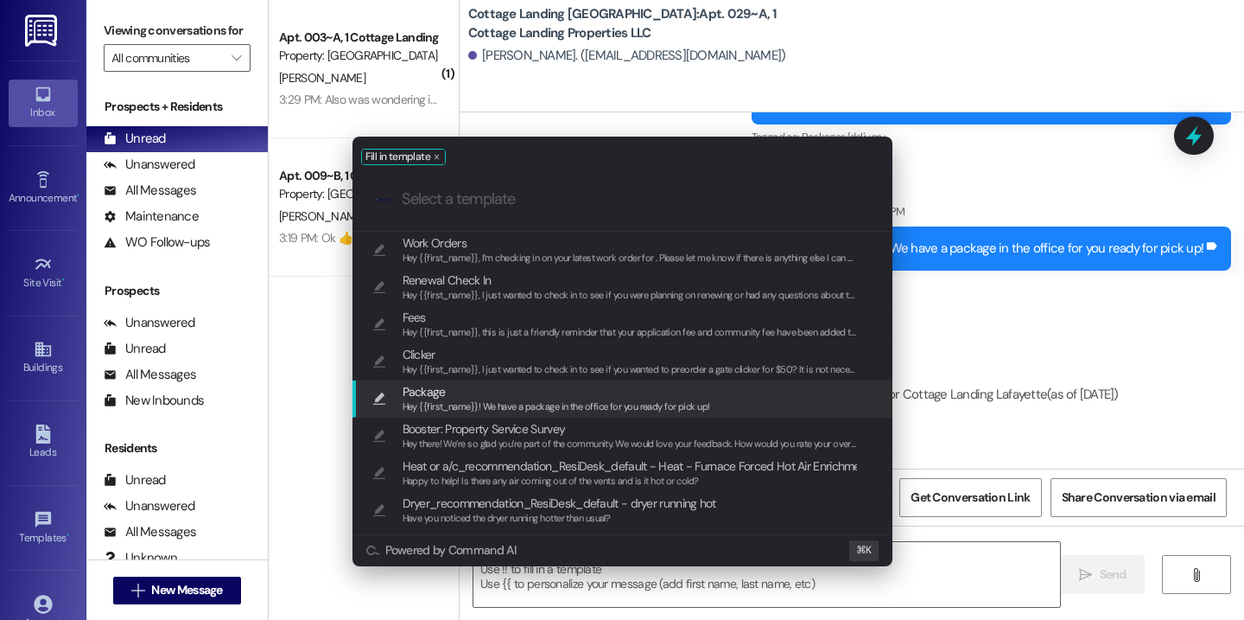
click at [483, 384] on span "Package" at bounding box center [557, 391] width 308 height 19
type textarea "Hey {{first_name}}! We have a package in the office for you ready for pick up!"
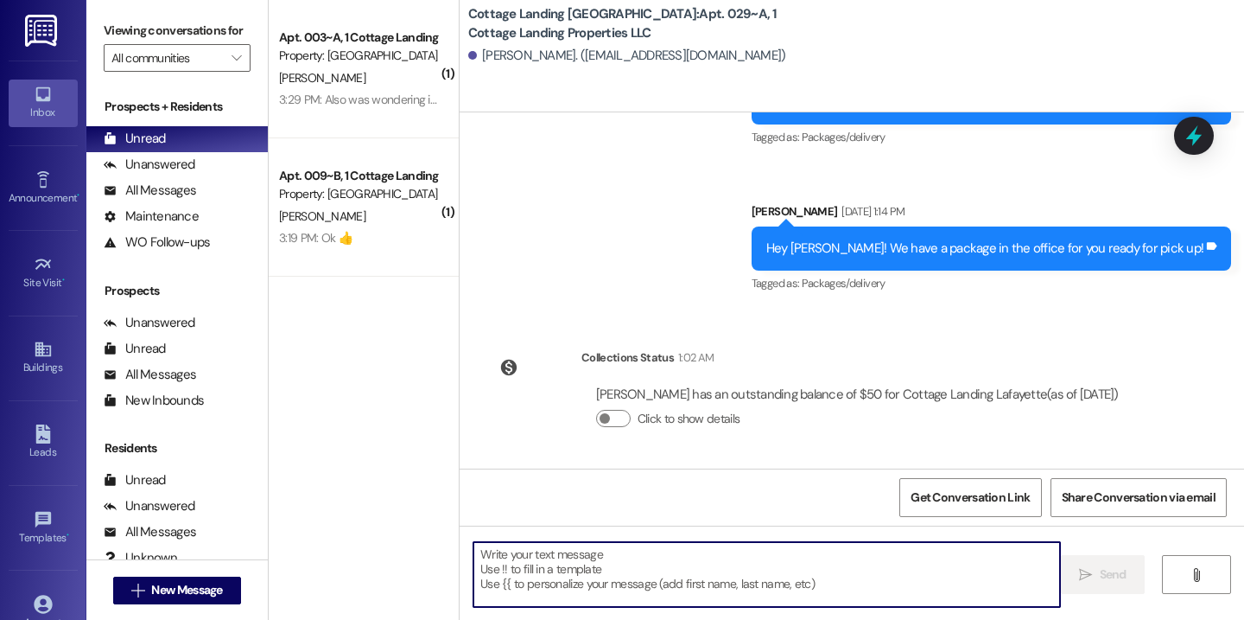
scroll to position [489, 0]
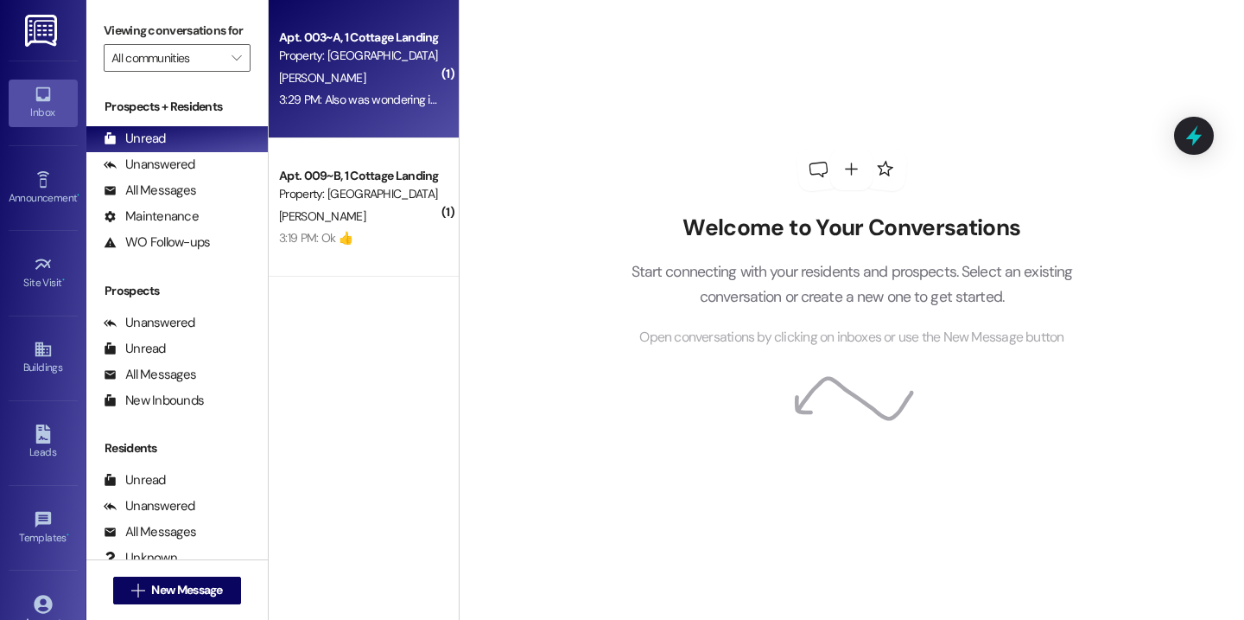
click at [396, 57] on div "Property: [GEOGRAPHIC_DATA] [GEOGRAPHIC_DATA]" at bounding box center [359, 56] width 160 height 18
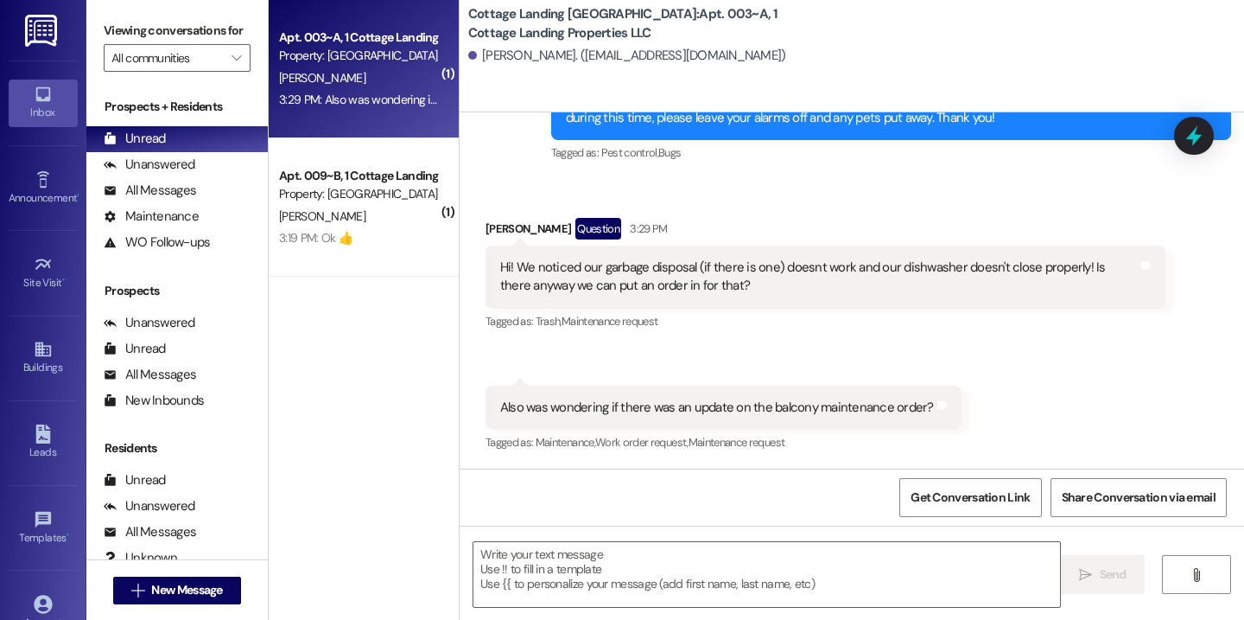
scroll to position [1326, 0]
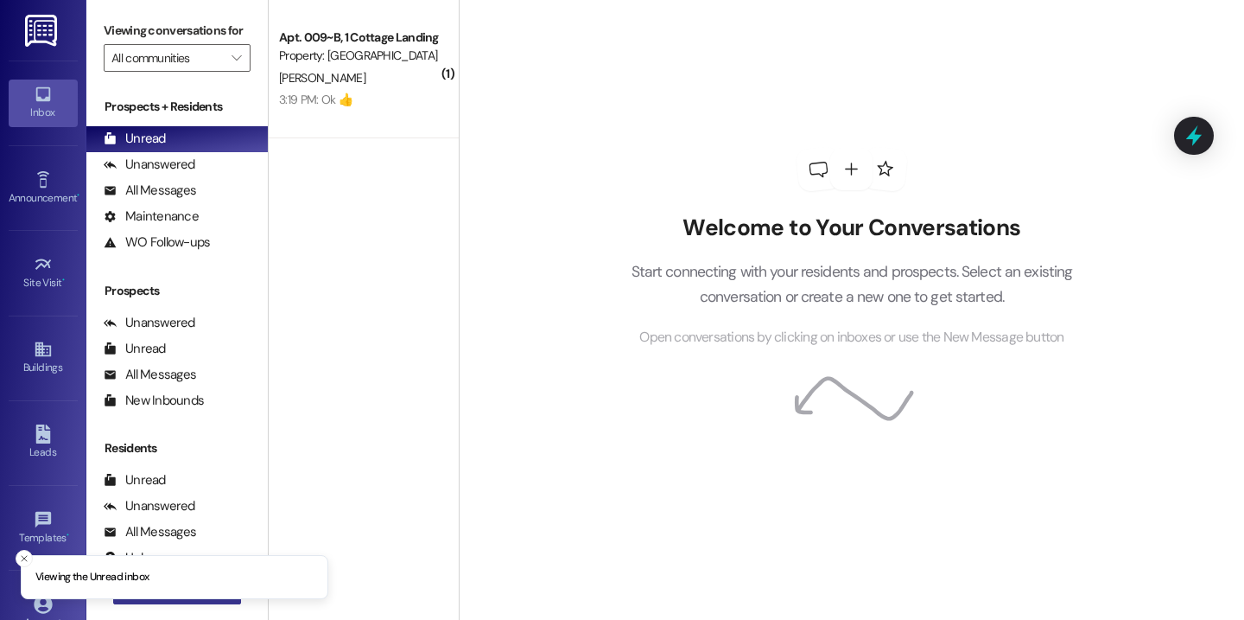
click at [216, 601] on button " New Message" at bounding box center [177, 590] width 128 height 28
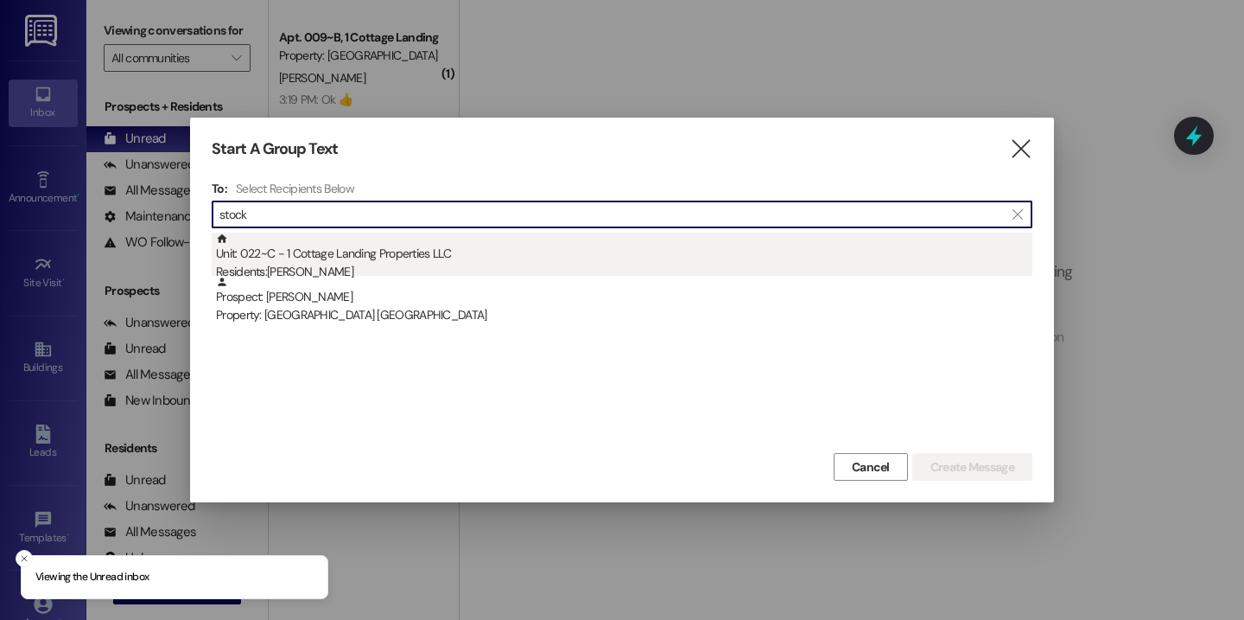
type input "stock"
click at [334, 246] on div "Unit: 022~C - 1 Cottage Landing Properties LLC Residents: Loren Stockman" at bounding box center [624, 256] width 817 height 49
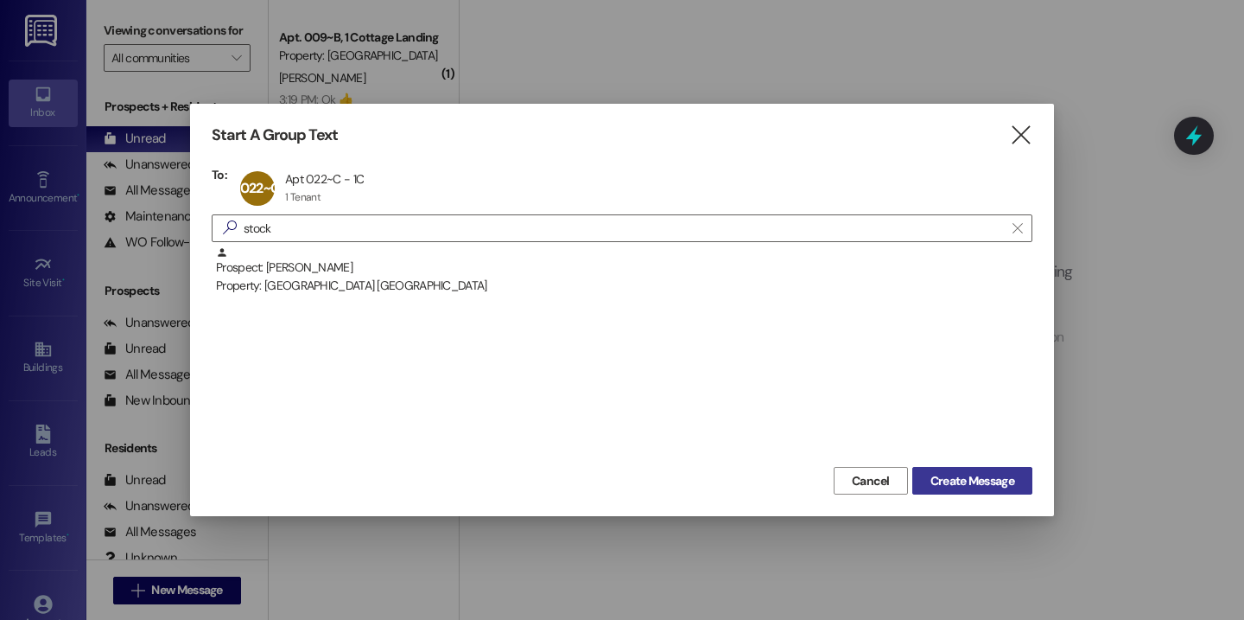
click at [943, 469] on button "Create Message" at bounding box center [973, 481] width 120 height 28
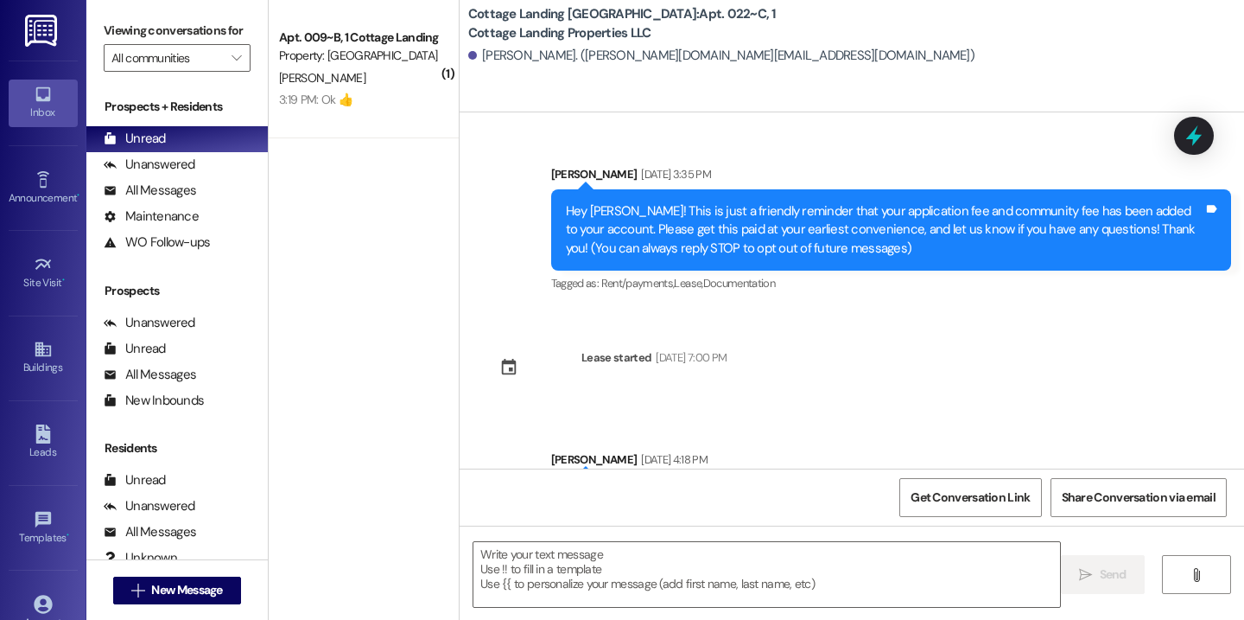
scroll to position [551, 0]
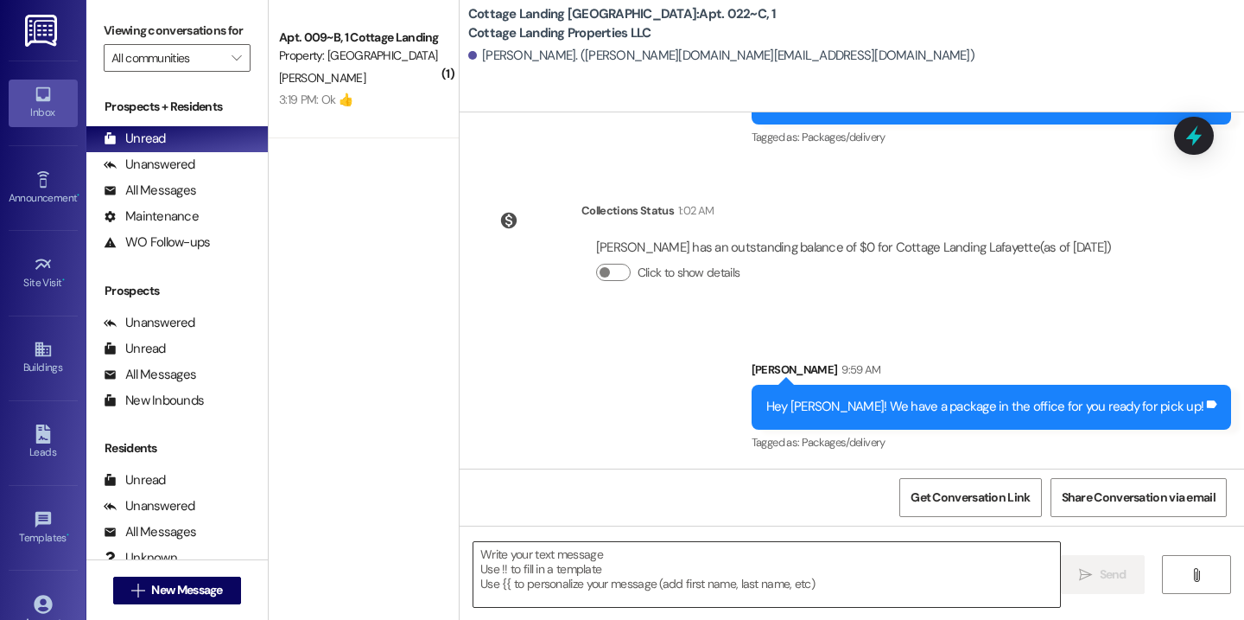
click at [729, 590] on textarea at bounding box center [767, 574] width 587 height 65
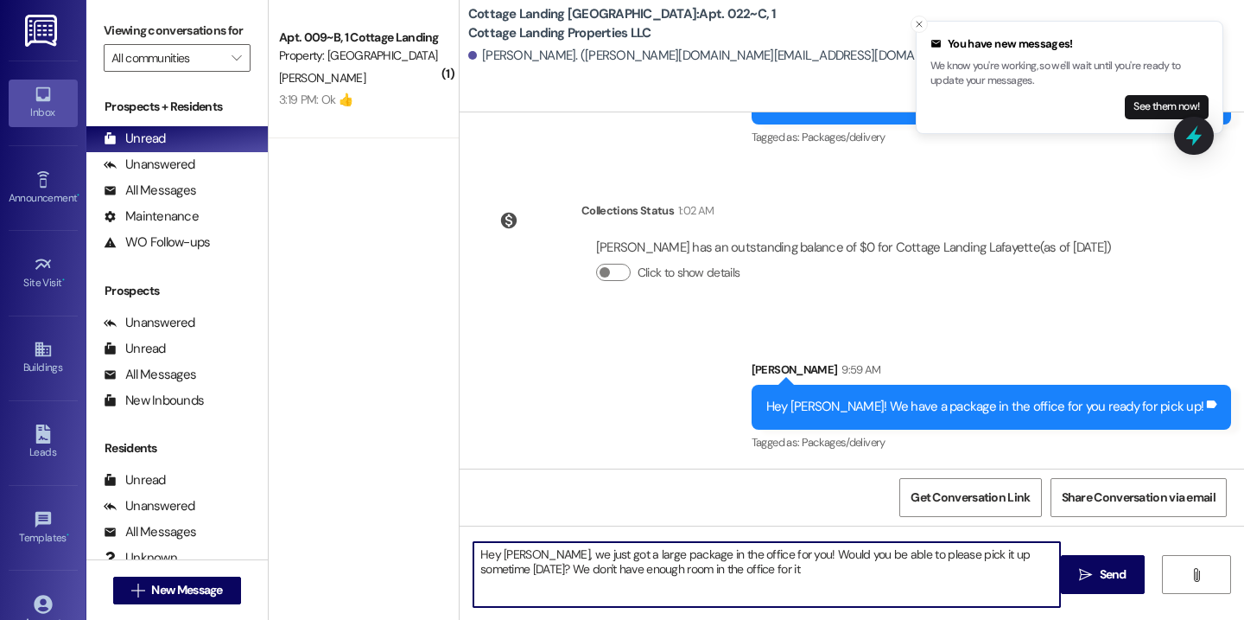
type textarea "Hey Loren, we just got a large package in the office for you! Would you be able…"
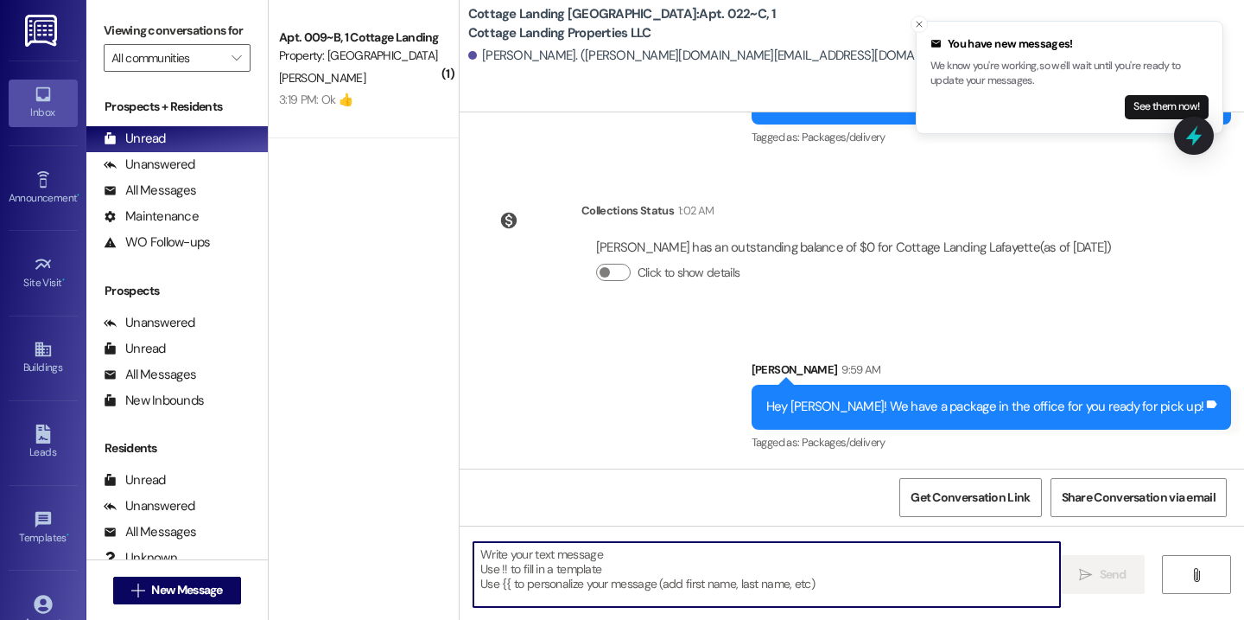
scroll to position [690, 0]
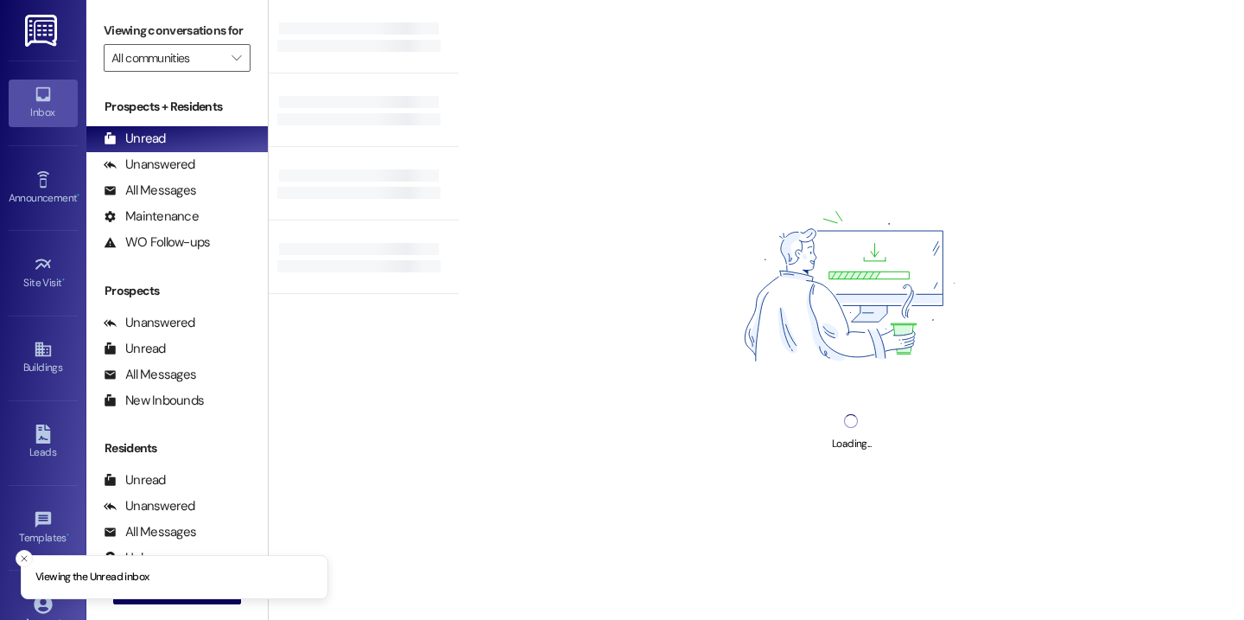
click at [707, 7] on div "Loading..." at bounding box center [852, 310] width 786 height 620
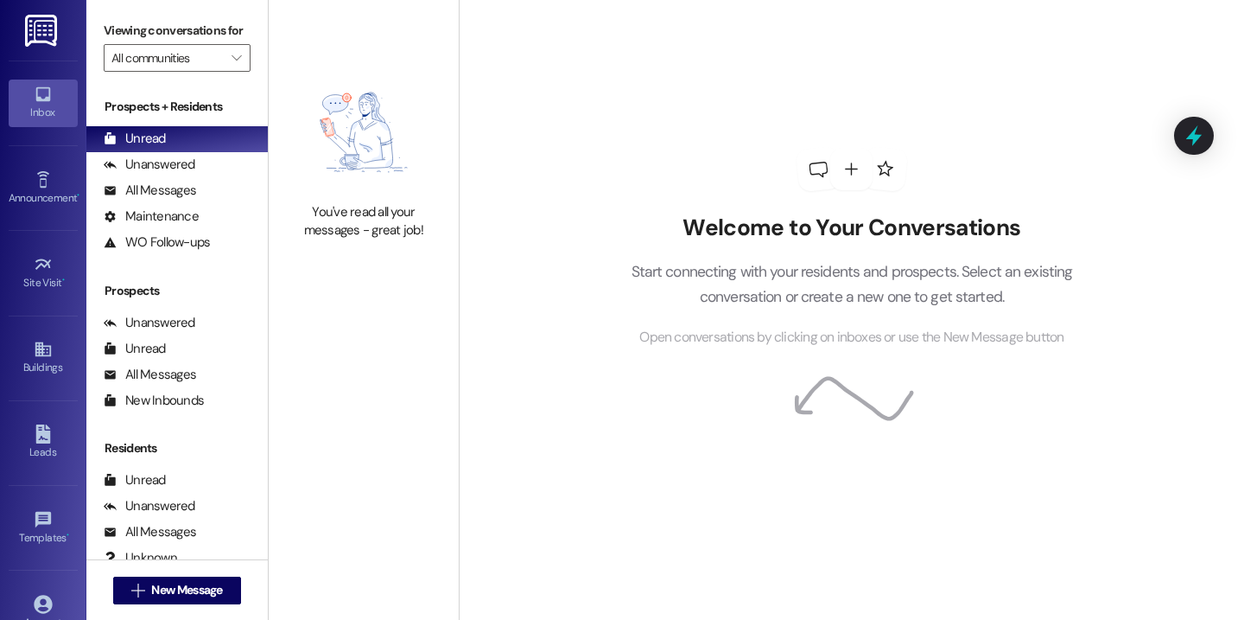
scroll to position [120, 0]
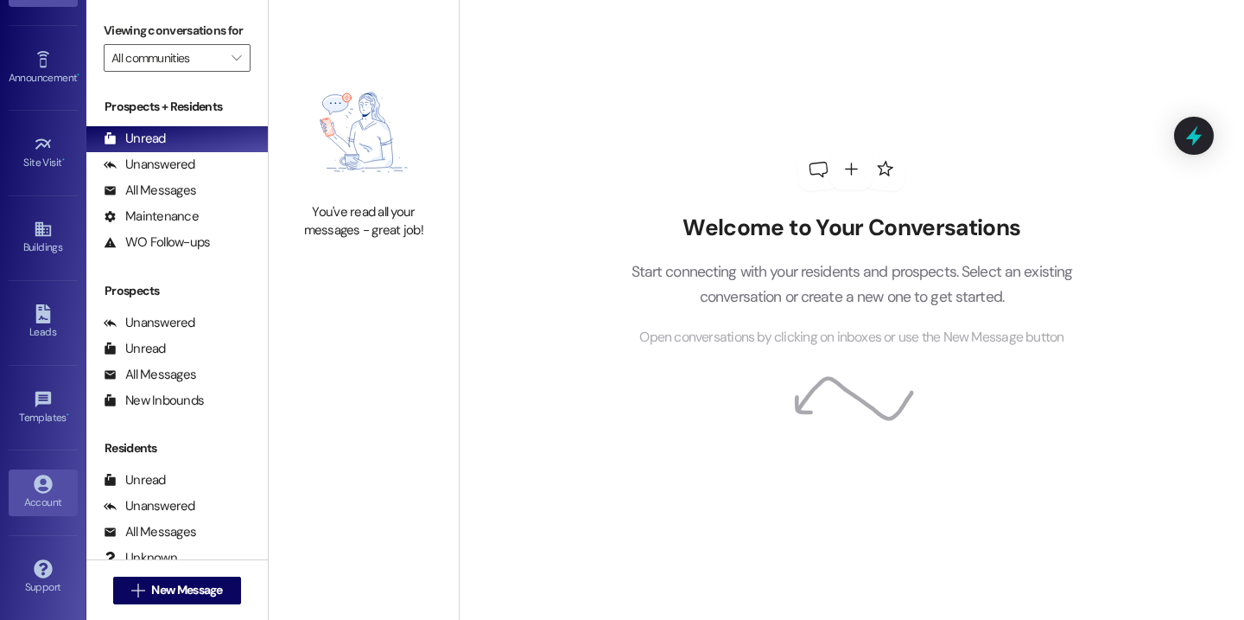
click at [28, 487] on link "Account" at bounding box center [43, 492] width 69 height 47
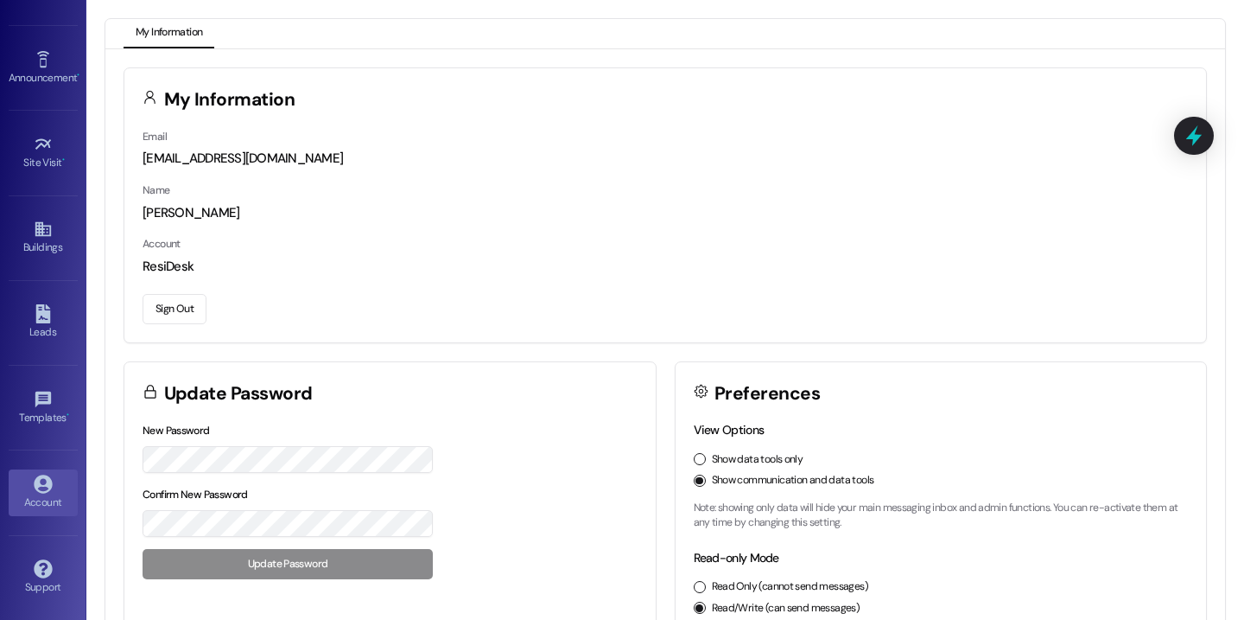
click at [174, 312] on button "Sign Out" at bounding box center [175, 309] width 64 height 30
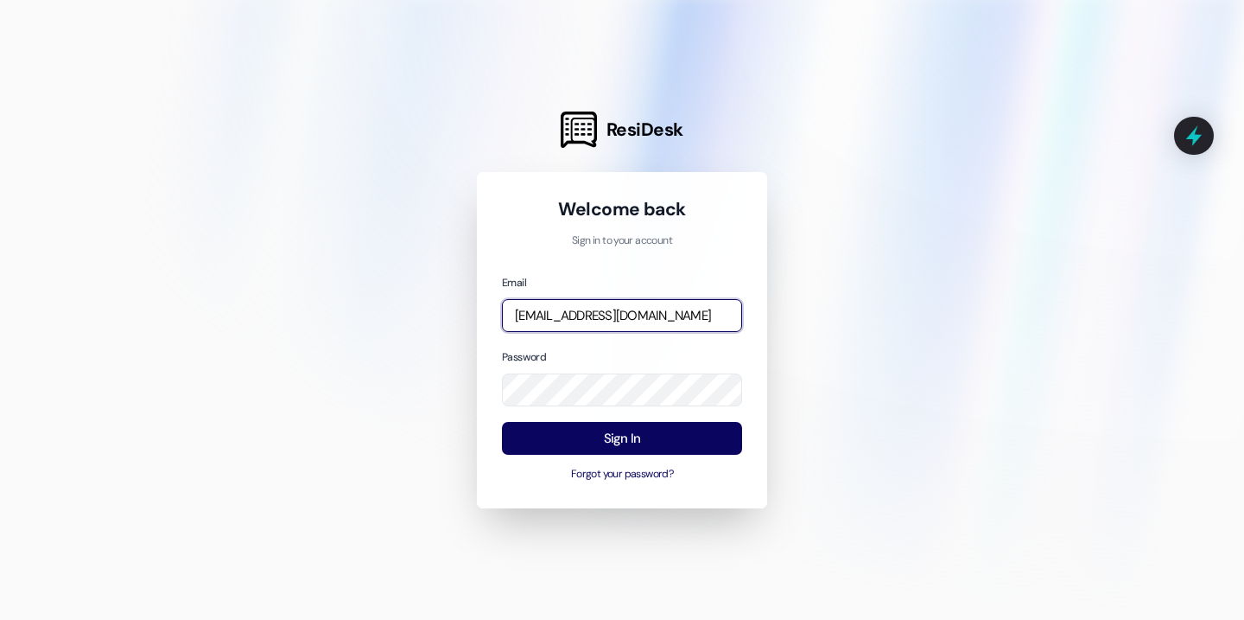
click at [636, 309] on input "baileym@cottagelandinglafayette.com" at bounding box center [622, 316] width 240 height 34
type input "annaj@imsdevelopment.net"
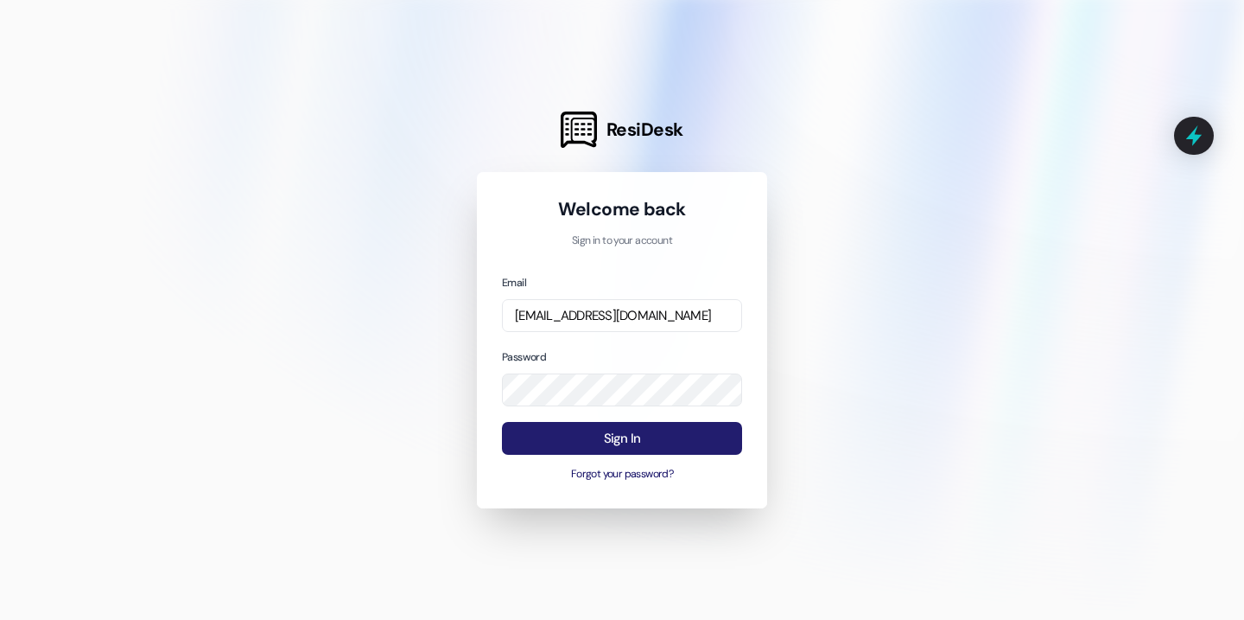
click at [566, 445] on button "Sign In" at bounding box center [622, 439] width 240 height 34
